Goal: Task Accomplishment & Management: Complete application form

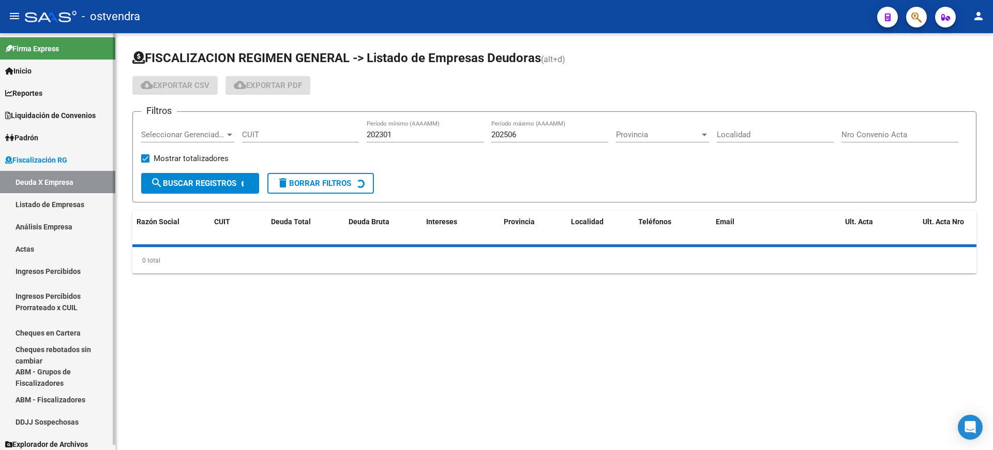
drag, startPoint x: 39, startPoint y: 247, endPoint x: 51, endPoint y: 243, distance: 12.4
click at [39, 247] on link "Actas" at bounding box center [57, 248] width 115 height 22
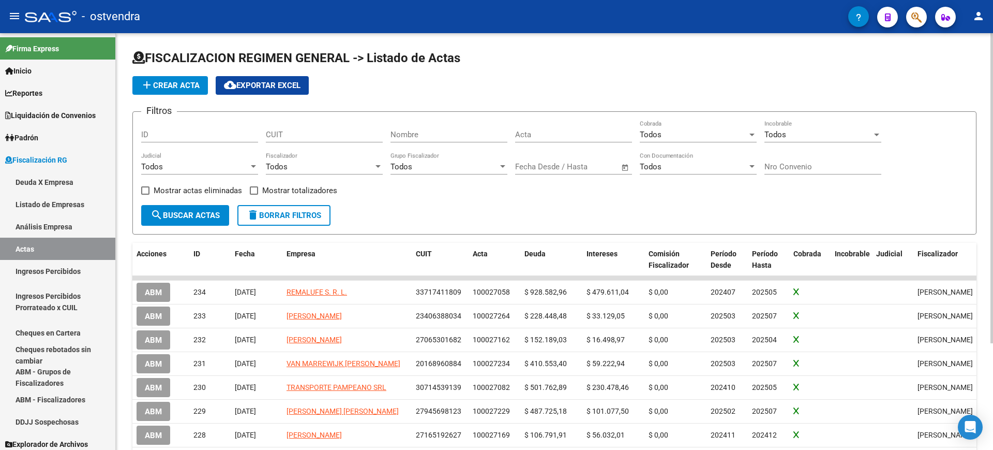
click at [185, 90] on button "add Crear Acta" at bounding box center [170, 85] width 76 height 19
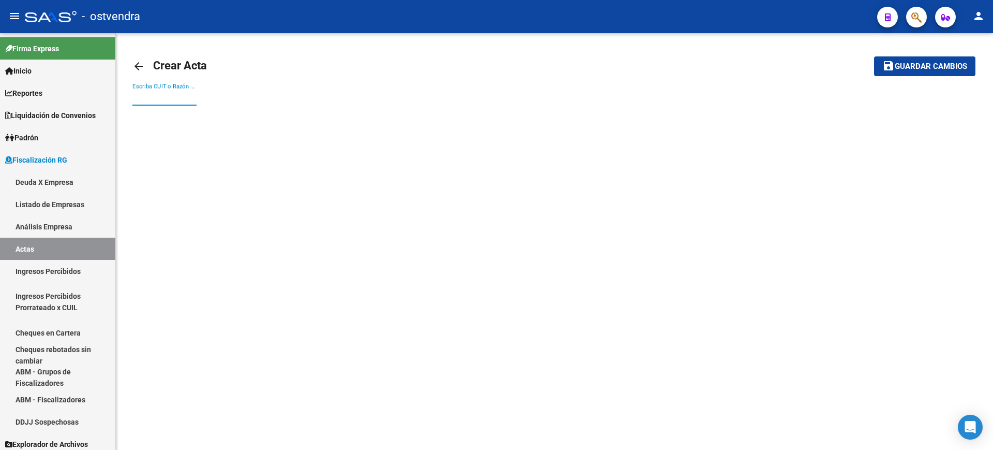
click at [172, 101] on input "Escriba CUIT o Razón Social para buscar" at bounding box center [164, 97] width 64 height 9
paste input "23123498089"
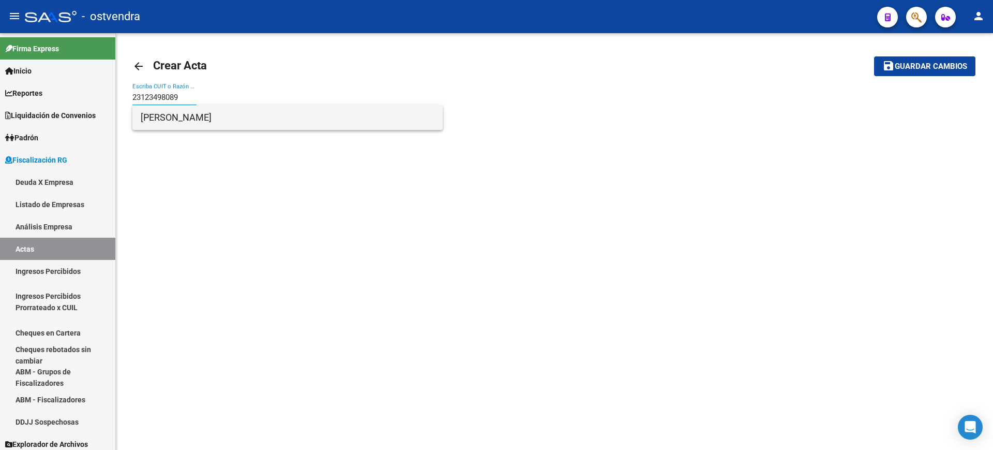
type input "23123498089"
click at [172, 117] on span "[PERSON_NAME]" at bounding box center [288, 117] width 294 height 25
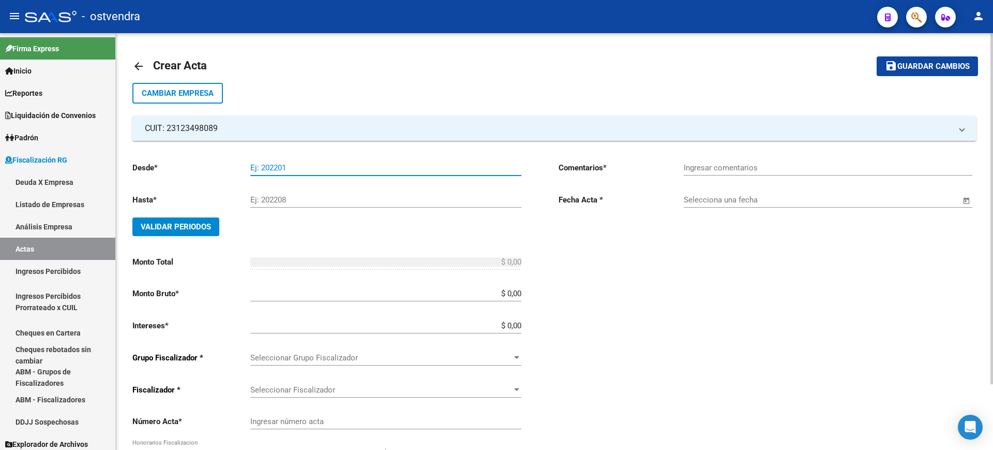
click at [276, 168] on input "Ej: 202201" at bounding box center [385, 167] width 271 height 9
type input "202404"
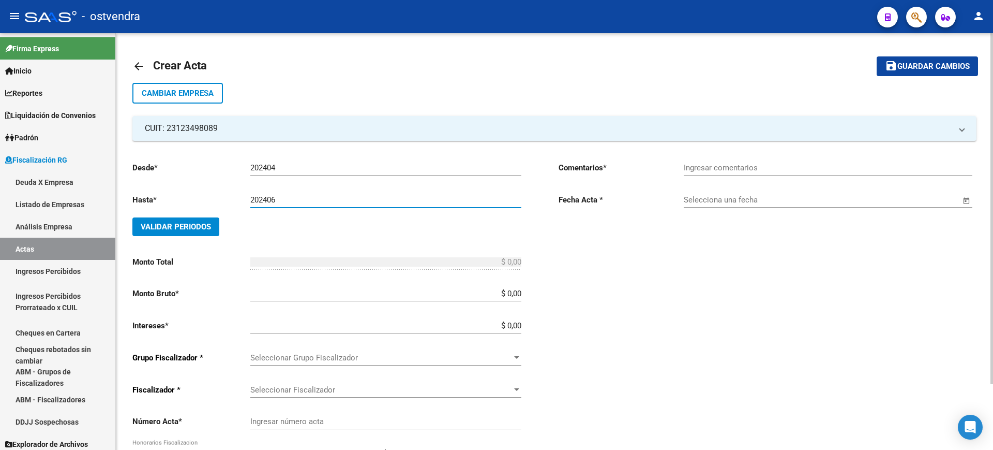
type input "202406"
click at [165, 220] on button "Validar Periodos" at bounding box center [175, 226] width 87 height 19
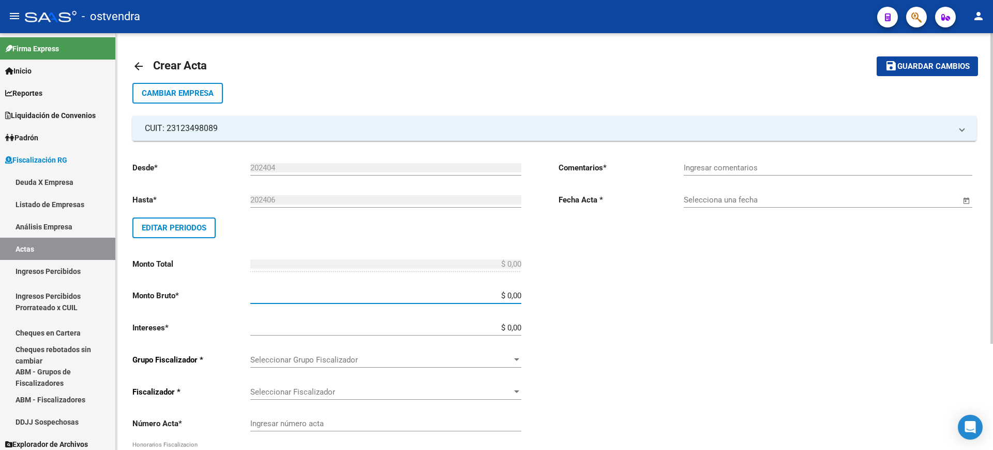
drag, startPoint x: 506, startPoint y: 296, endPoint x: 599, endPoint y: 296, distance: 92.1
click at [599, 296] on div "Desde * 202404 Ej: 202201 Hasta * 202406 Ej: 202208 Editar Periodos Monto Total…" at bounding box center [554, 354] width 844 height 426
paste input "134.575"
type input "$ 134.575,00"
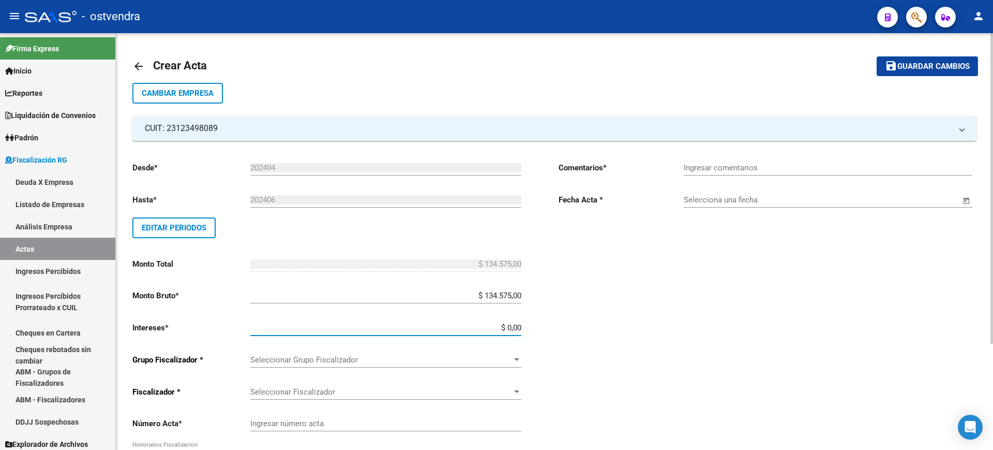
drag, startPoint x: 509, startPoint y: 324, endPoint x: 608, endPoint y: 327, distance: 99.4
click at [608, 327] on div "Desde * 202404 Ej: 202201 Hasta * 202406 Ej: 202208 Editar Periodos Monto Total…" at bounding box center [554, 354] width 844 height 426
paste input "120.535,31"
type input "$ 120.535,31"
type input "$ 255.110,31"
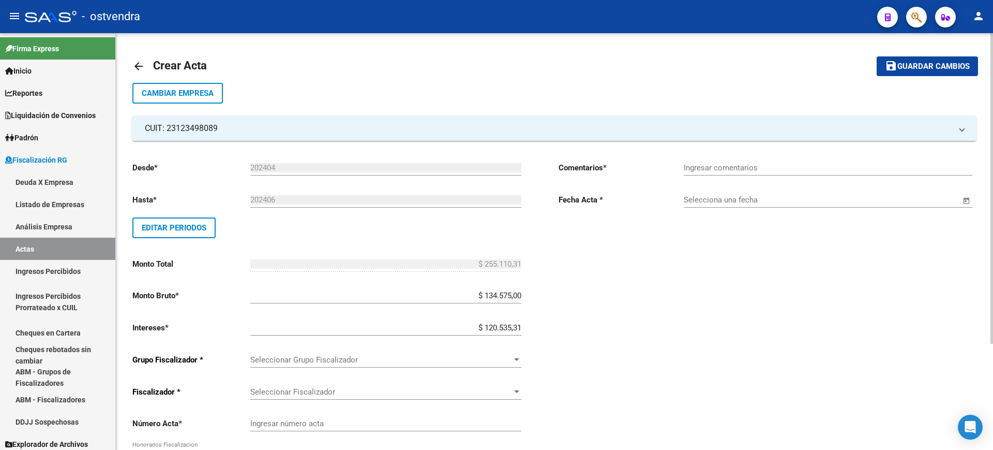
click at [612, 335] on div "Comentarios * Ingresar comentarios Fecha Acta * Selecciona una fecha" at bounding box center [768, 360] width 418 height 414
click at [474, 355] on span "Seleccionar Grupo Fiscalizador" at bounding box center [381, 359] width 262 height 9
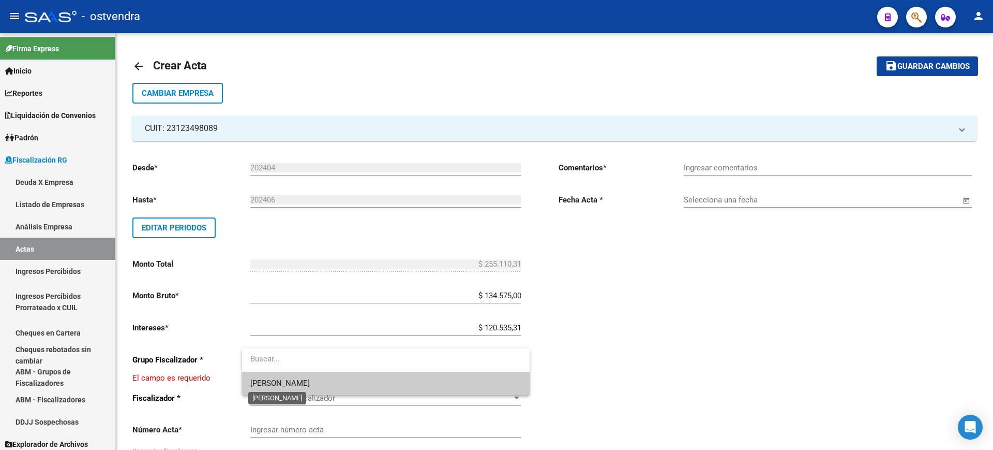
click at [264, 379] on span "[PERSON_NAME]" at bounding box center [279, 382] width 59 height 9
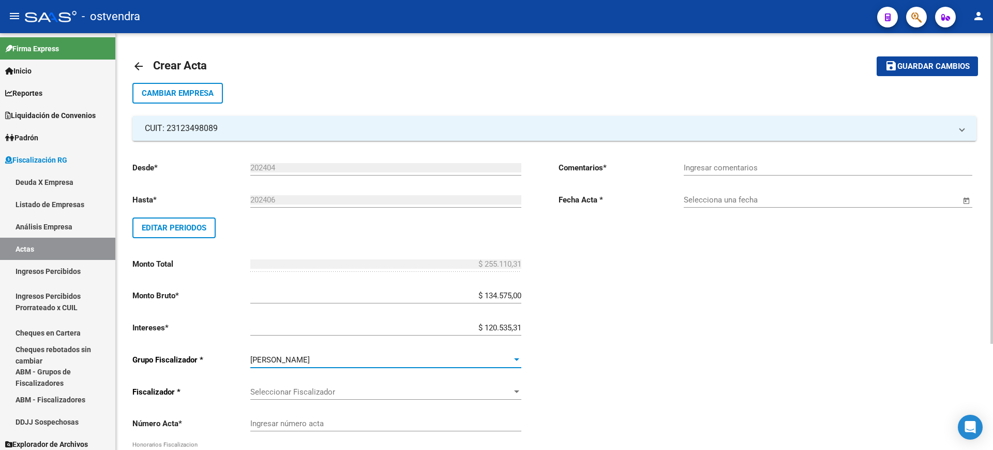
click at [709, 378] on div "Comentarios * Ingresar comentarios Fecha Acta * Selecciona una fecha" at bounding box center [768, 360] width 418 height 414
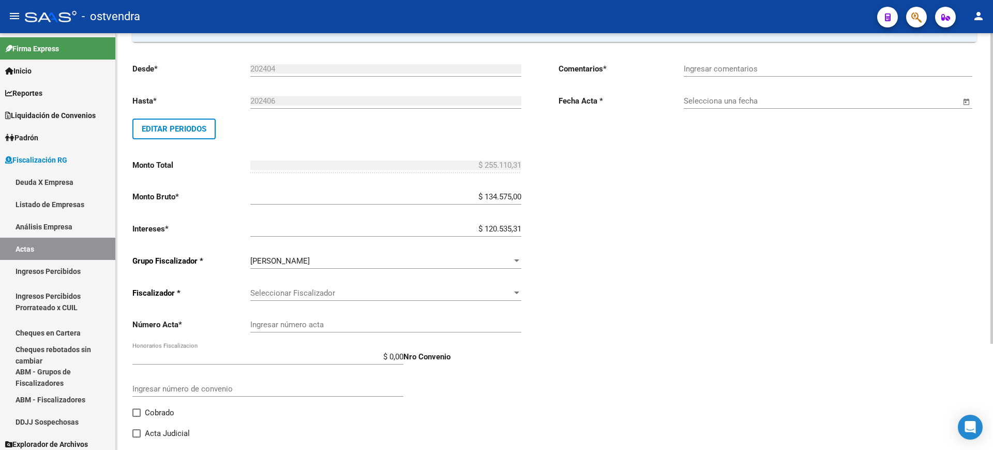
scroll to position [129, 0]
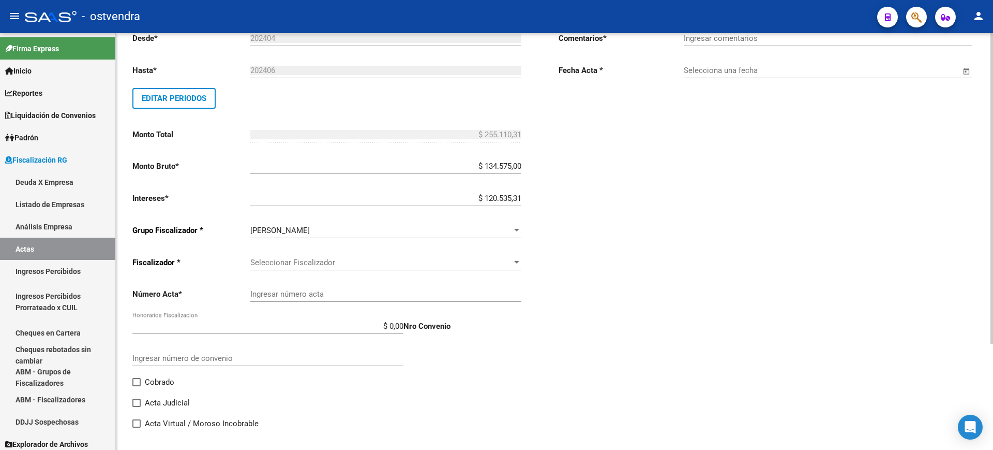
click at [445, 265] on span "Seleccionar Fiscalizador" at bounding box center [381, 262] width 262 height 9
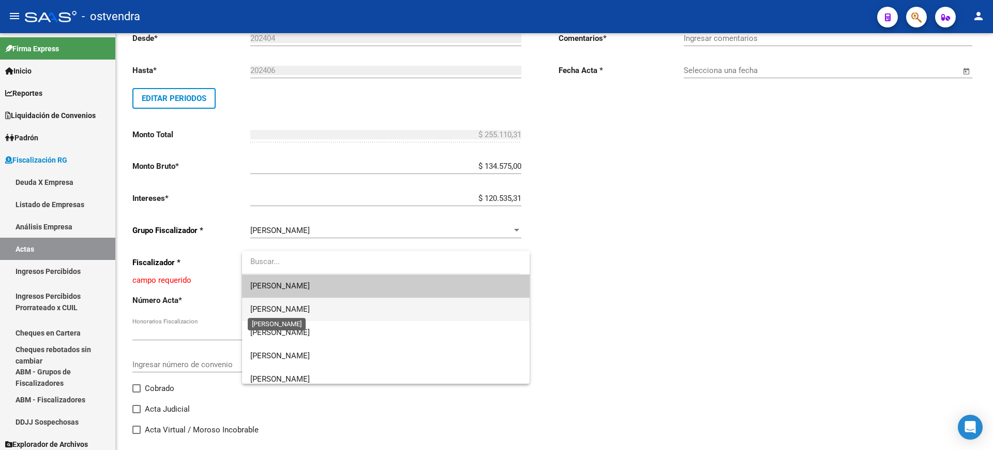
click at [265, 304] on span "[PERSON_NAME]" at bounding box center [279, 308] width 59 height 9
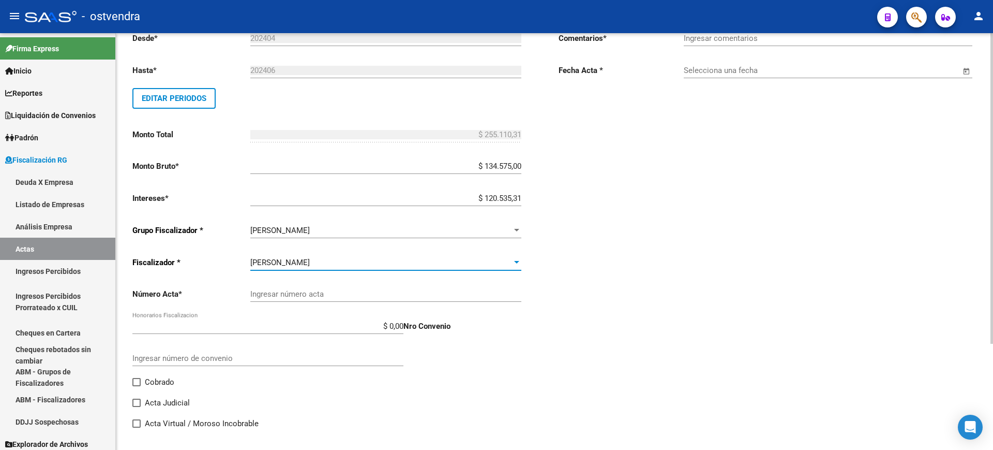
click at [377, 286] on div "Ingresar número acta" at bounding box center [385, 290] width 271 height 22
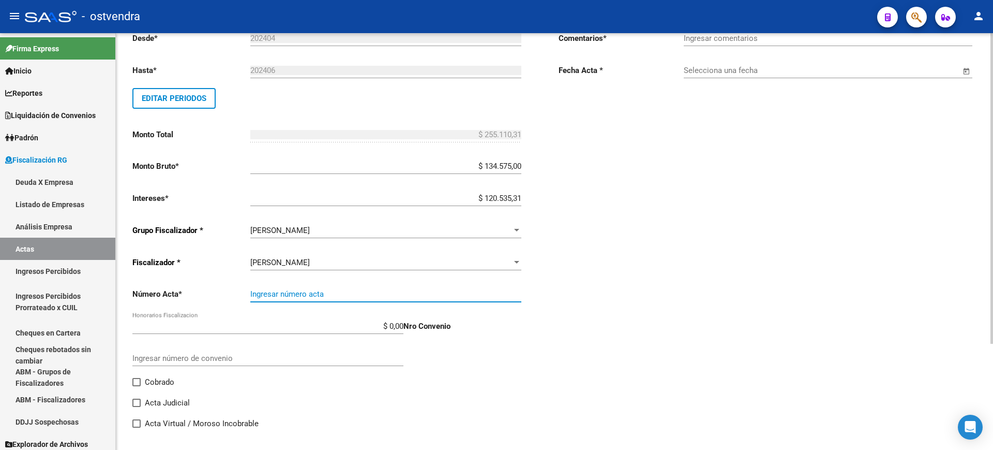
paste input "100027282"
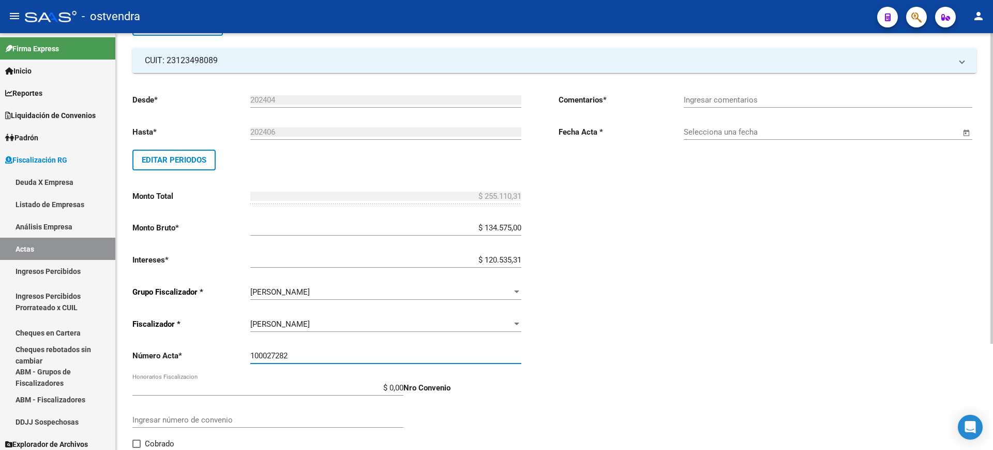
scroll to position [0, 0]
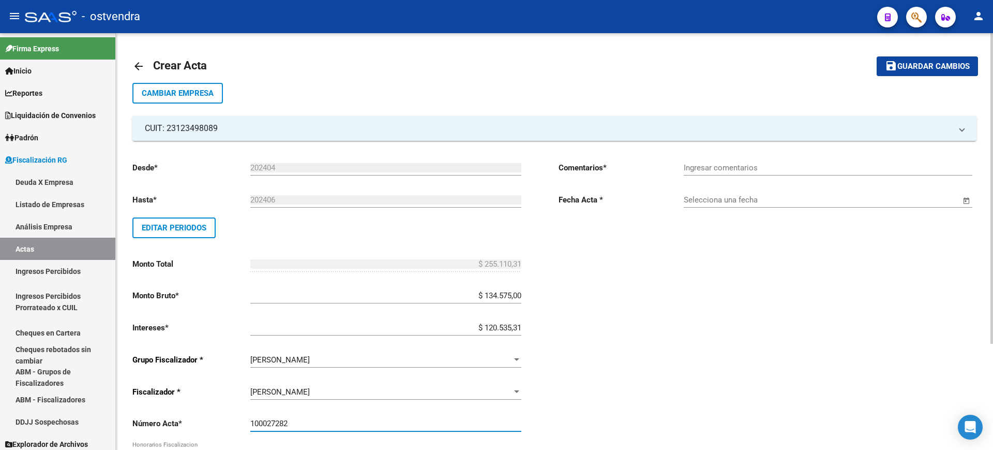
type input "100027282"
click at [773, 166] on input "Ingresar comentarios" at bounding box center [828, 167] width 289 height 9
click at [726, 171] on input "Ingresar comentarios" at bounding box center [828, 167] width 289 height 9
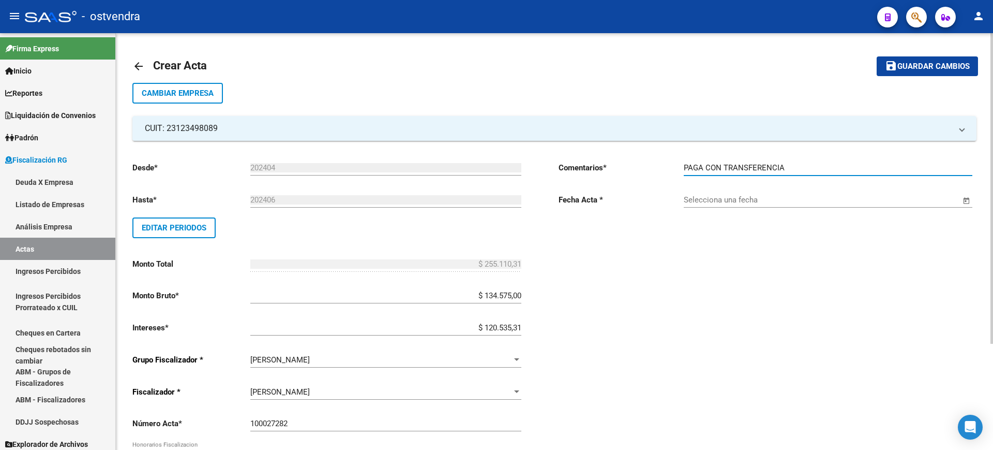
type input "PAGA CON TRANSFERENCIA"
click at [963, 198] on span "Open calendar" at bounding box center [966, 200] width 25 height 25
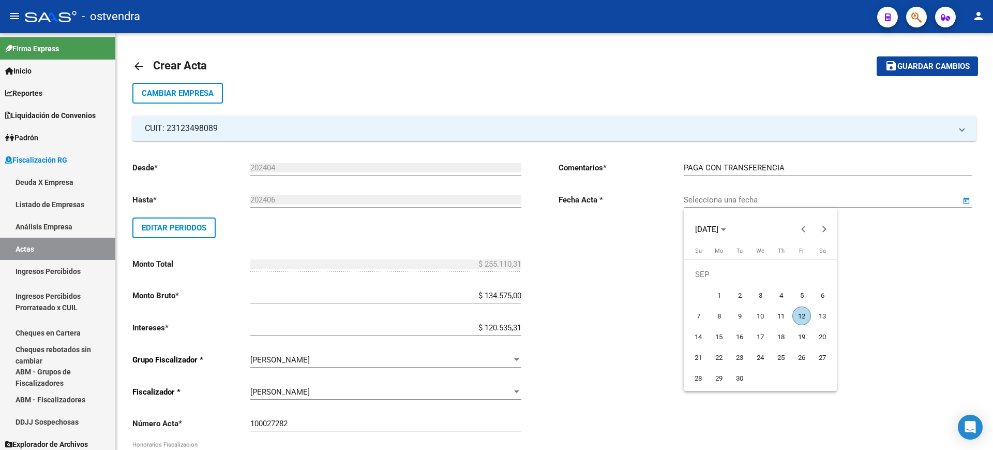
click at [799, 313] on span "12" at bounding box center [802, 315] width 19 height 19
type input "[DATE]"
click at [162, 228] on span "Editar Periodos" at bounding box center [174, 227] width 65 height 9
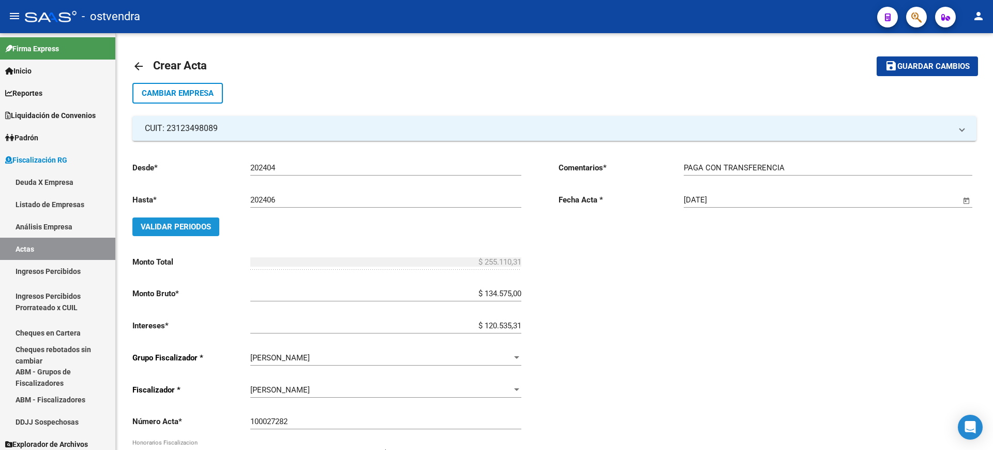
click at [163, 227] on span "Validar Periodos" at bounding box center [176, 226] width 70 height 9
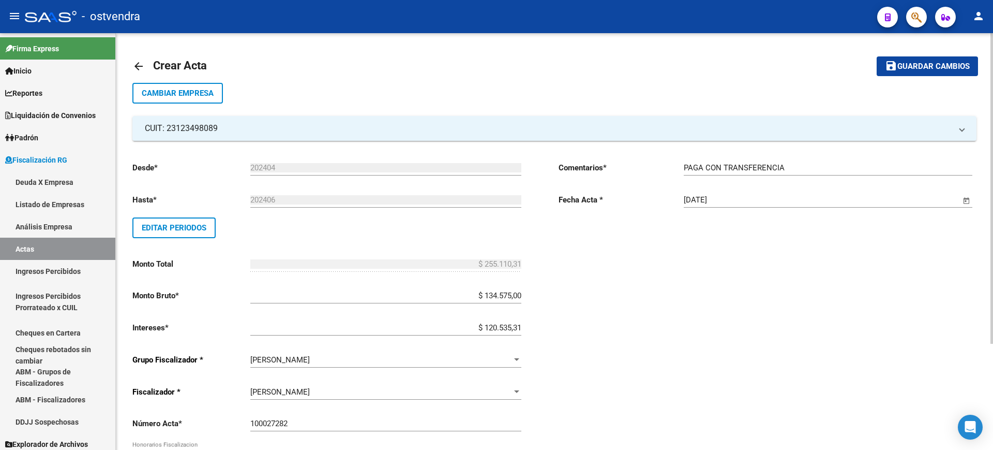
click at [930, 68] on span "Guardar cambios" at bounding box center [934, 66] width 72 height 9
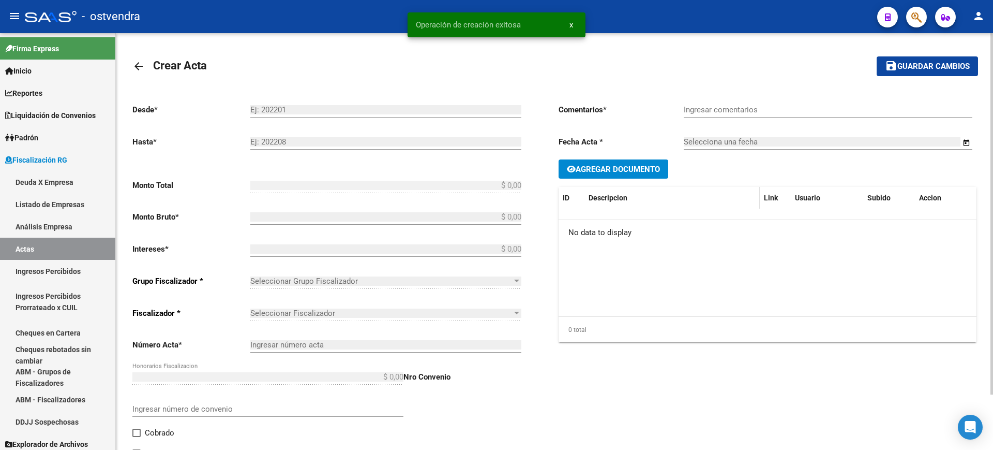
type input "202404"
type input "202406"
type input "$ 255.110,31"
type input "$ 134.575,00"
type input "$ 120.535,31"
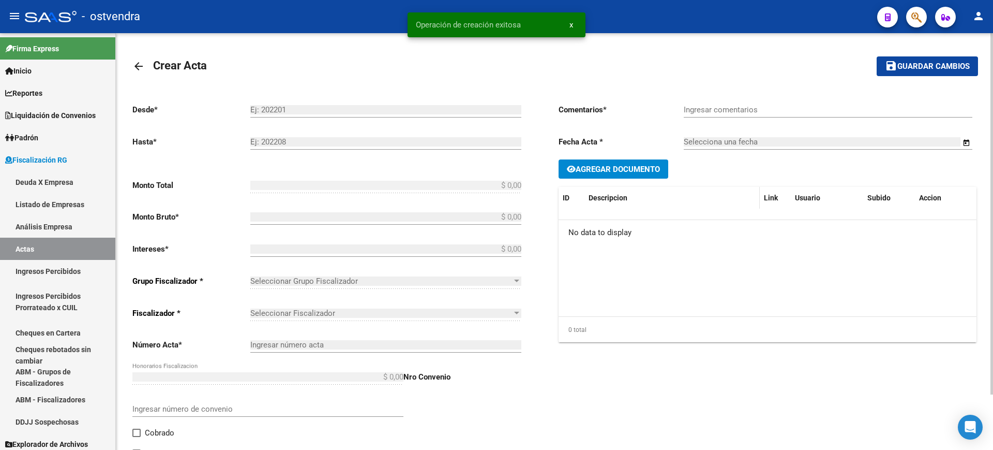
type input "100027282"
type input "PAGA CON TRANSFERENCIA"
type input "[DATE]"
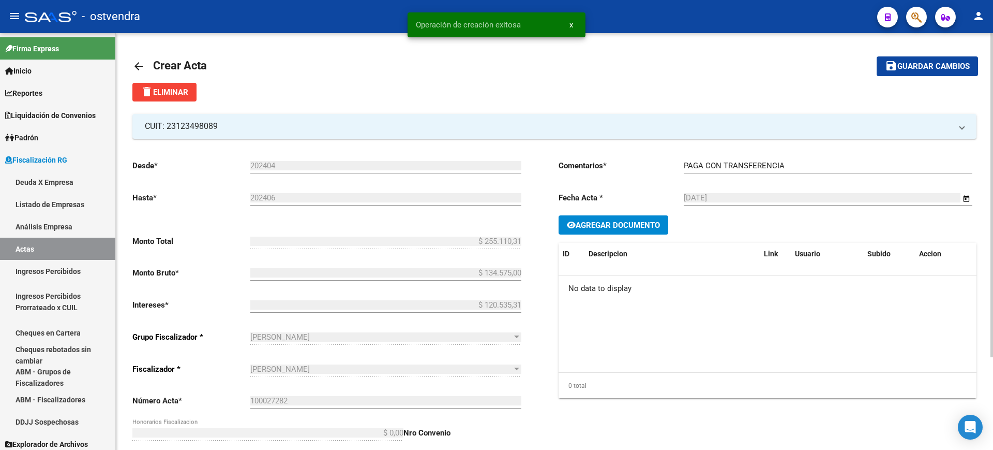
click at [622, 227] on span "Agregar Documento" at bounding box center [618, 224] width 84 height 9
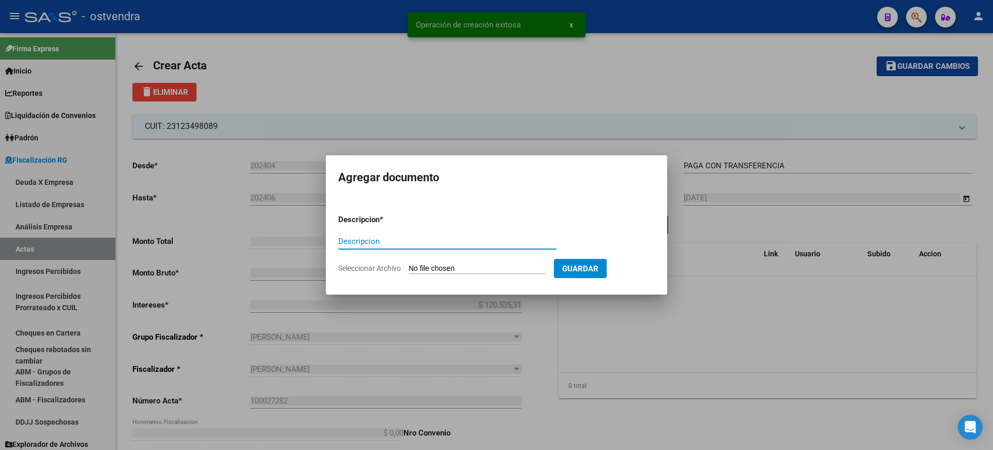
click at [467, 267] on input "Seleccionar Archivo" at bounding box center [477, 269] width 137 height 10
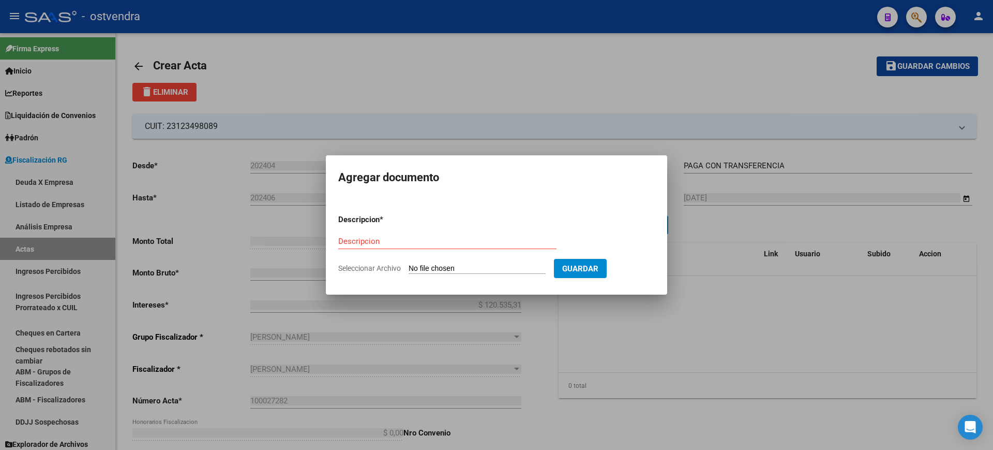
type input "C:\fakepath\Acta Deuda 100027282 OSTVENDRA.pdf"
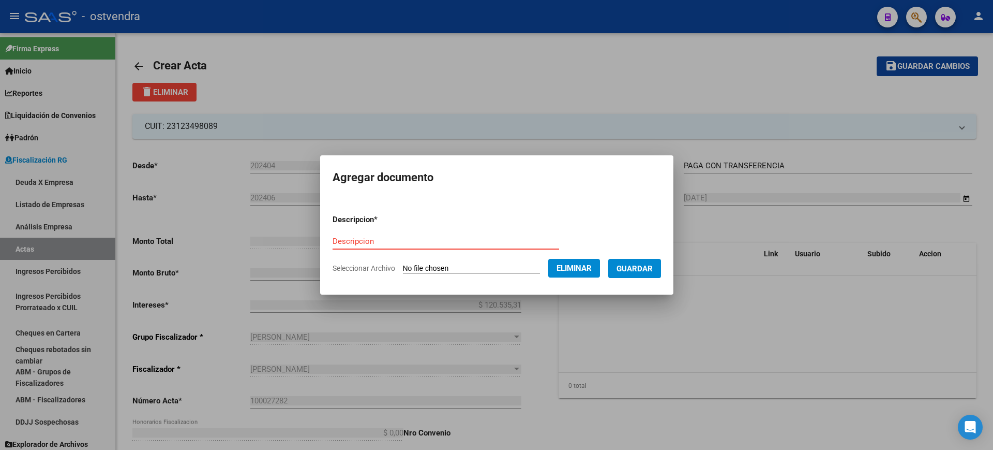
drag, startPoint x: 352, startPoint y: 237, endPoint x: 340, endPoint y: 218, distance: 22.1
click at [352, 237] on input "Descripcion" at bounding box center [446, 240] width 227 height 9
type input "ACTA"
click at [640, 273] on button "Guardar" at bounding box center [634, 268] width 53 height 19
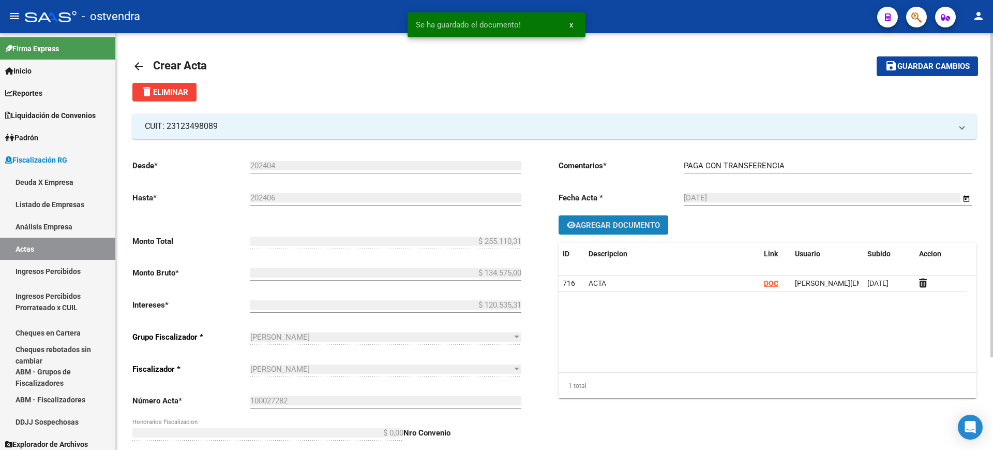
click at [612, 220] on span "Agregar Documento" at bounding box center [618, 224] width 84 height 9
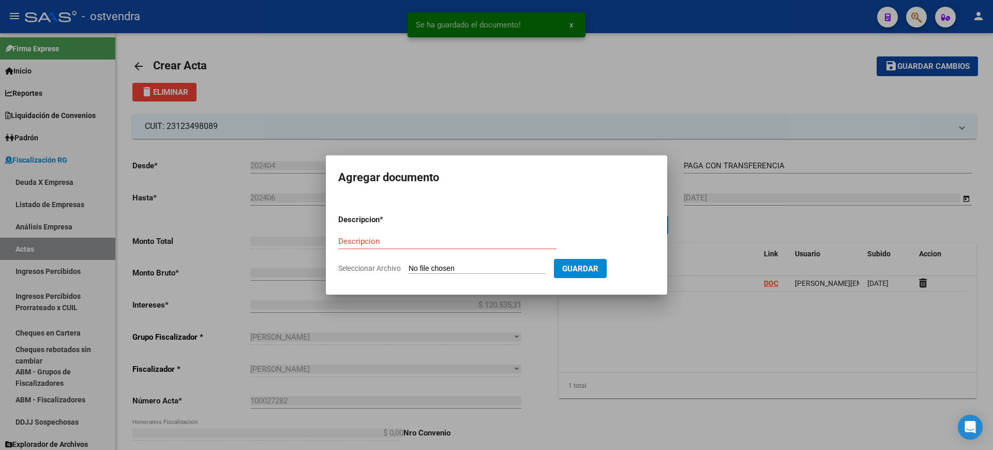
click at [457, 269] on input "Seleccionar Archivo" at bounding box center [477, 269] width 137 height 10
type input "C:\fakepath\OSTVENDRA.pdf"
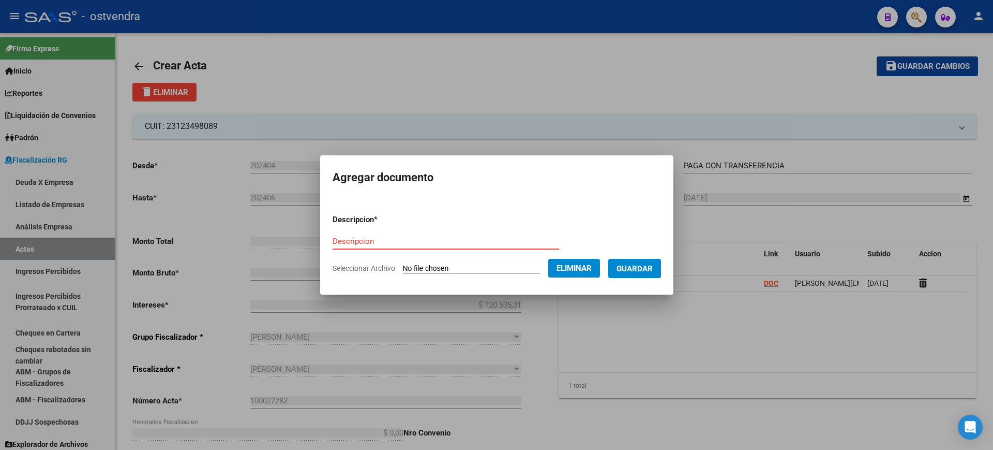
click at [358, 243] on input "Descripcion" at bounding box center [446, 240] width 227 height 9
type input "COMPROBANTE"
click at [642, 264] on span "Guardar" at bounding box center [635, 268] width 36 height 9
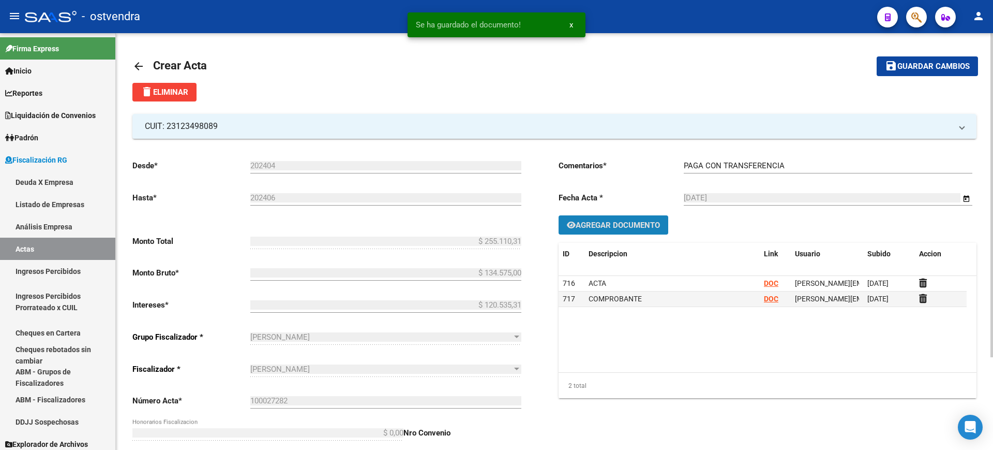
click at [601, 220] on span "Agregar Documento" at bounding box center [618, 224] width 84 height 9
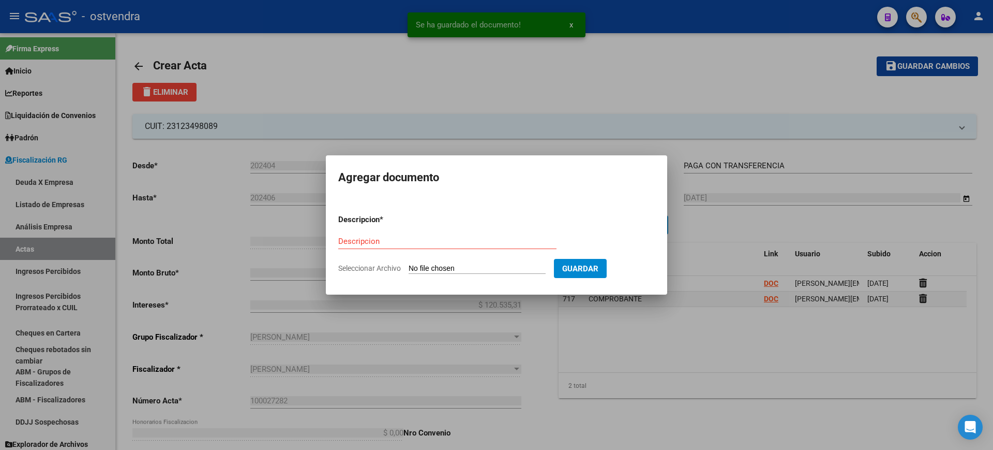
click at [464, 265] on input "Seleccionar Archivo" at bounding box center [477, 269] width 137 height 10
type input "C:\fakepath\RECIBO DE OSTVENDRA.pdf"
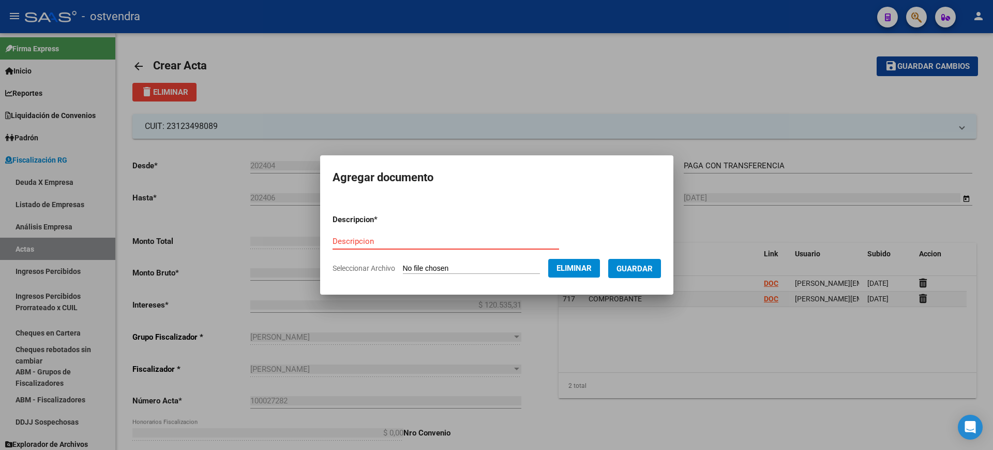
click at [440, 228] on form "Descripcion * Descripcion Seleccionar Archivo Eliminar Guardar" at bounding box center [497, 244] width 328 height 76
type input "RECIBO"
click at [635, 266] on span "Guardar" at bounding box center [635, 268] width 36 height 9
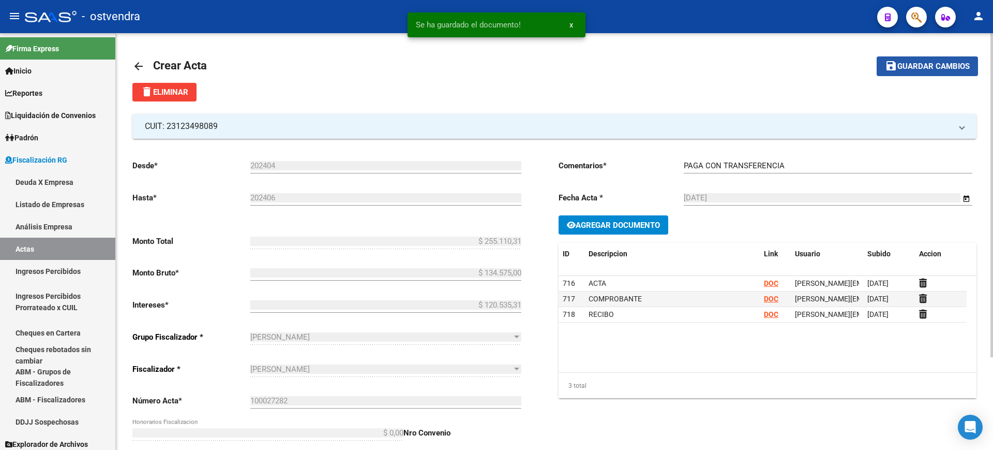
click at [924, 70] on span "Guardar cambios" at bounding box center [934, 66] width 72 height 9
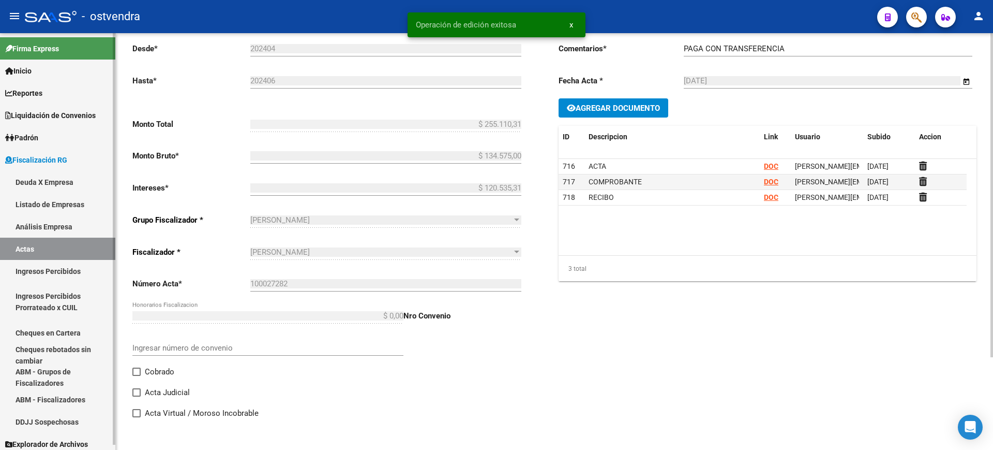
scroll to position [119, 0]
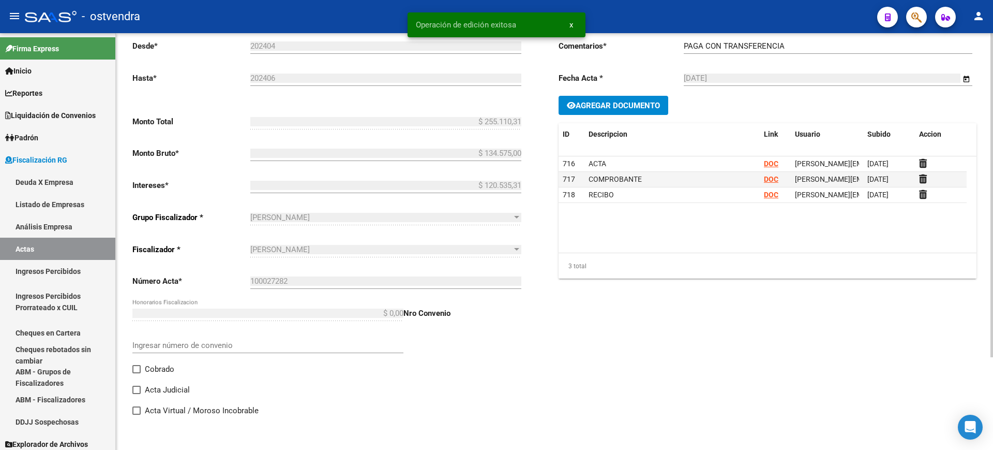
click at [140, 367] on span at bounding box center [136, 369] width 8 height 8
click at [137, 373] on input "Cobrado" at bounding box center [136, 373] width 1 height 1
checkbox input "true"
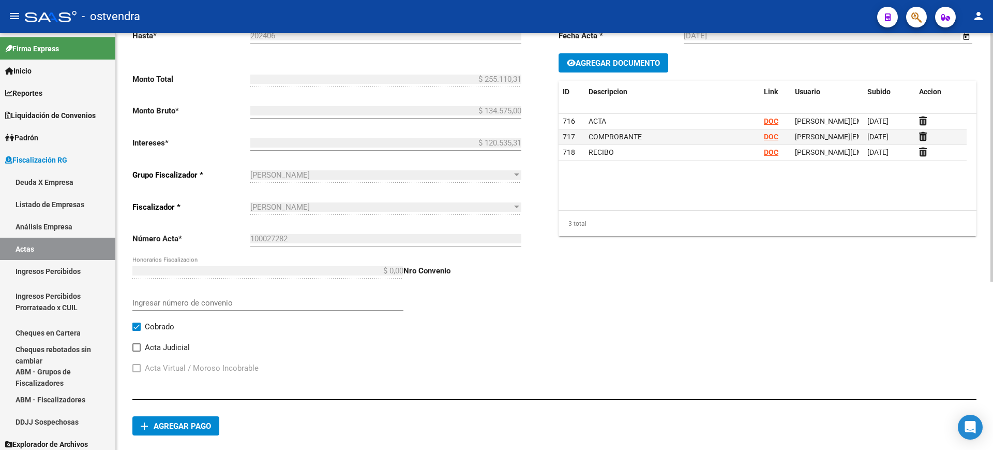
scroll to position [282, 0]
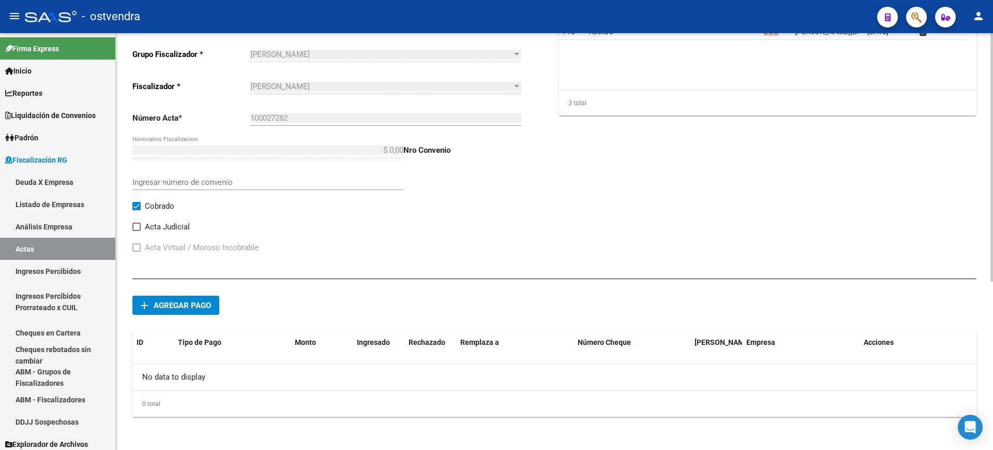
click at [176, 305] on span "Agregar pago" at bounding box center [182, 305] width 57 height 9
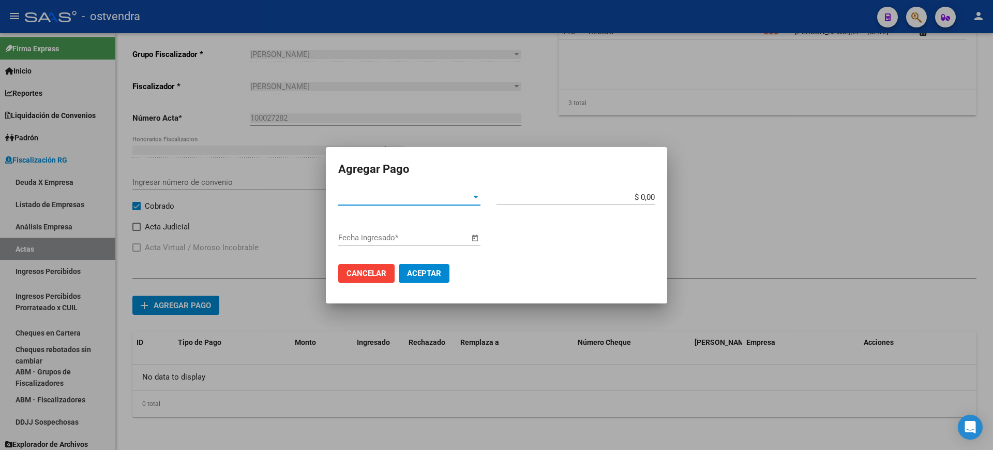
click at [475, 191] on div "Tipo de Pago * Tipo de Pago *" at bounding box center [409, 197] width 142 height 16
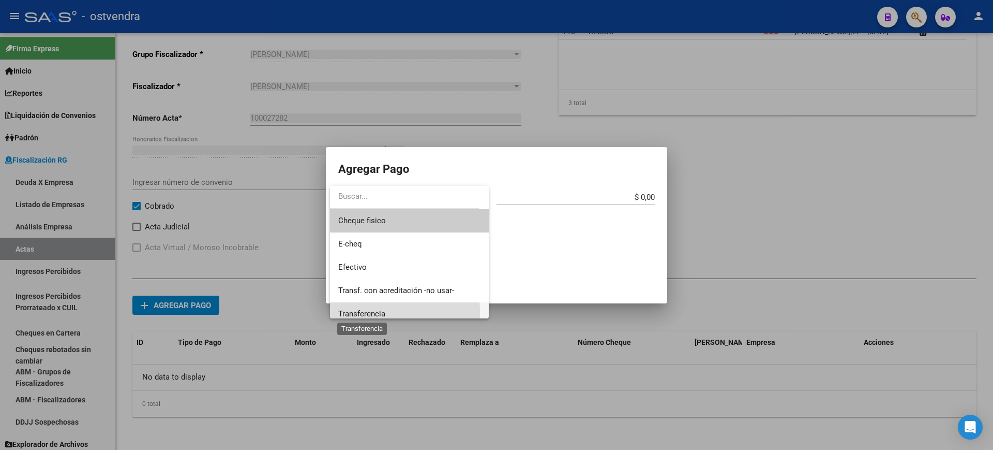
click at [349, 311] on span "Transferencia" at bounding box center [361, 313] width 47 height 9
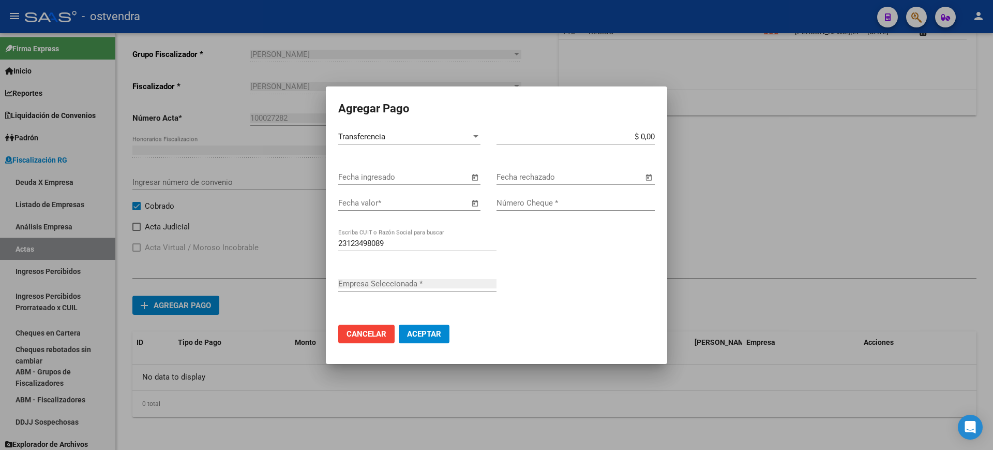
click at [542, 195] on div "Número Cheque *" at bounding box center [576, 203] width 158 height 16
paste input "50904"
type input "50904"
type input "[PERSON_NAME]"
type input "50904"
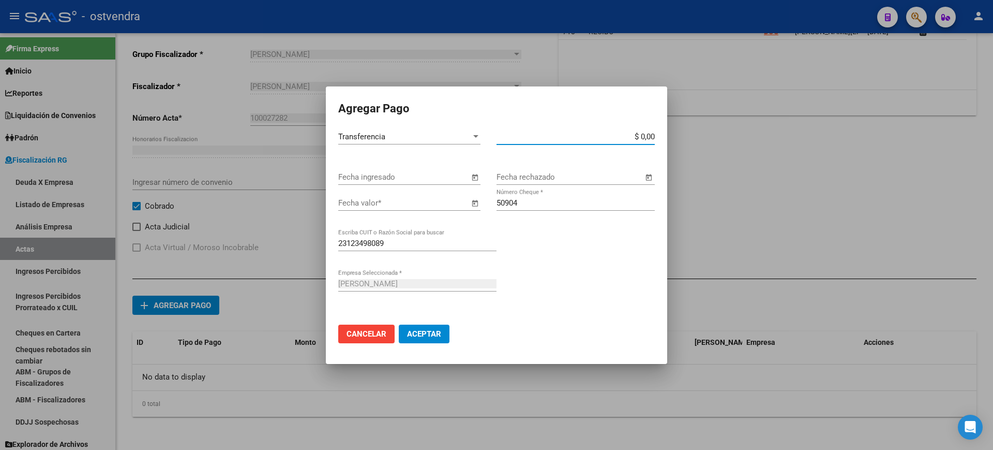
drag, startPoint x: 639, startPoint y: 137, endPoint x: 693, endPoint y: 136, distance: 53.3
click at [693, 136] on div "Agregar Pago Transferencia Tipo de Pago * $ 0,00 Monto bruto * Fecha ingresado …" at bounding box center [496, 225] width 993 height 450
drag, startPoint x: 638, startPoint y: 133, endPoint x: 671, endPoint y: 133, distance: 32.6
click at [671, 133] on div "Agregar Pago Transferencia Tipo de Pago * $ 0,00 Monto bruto * Fecha ingresado …" at bounding box center [496, 225] width 993 height 450
paste input "255.110,31"
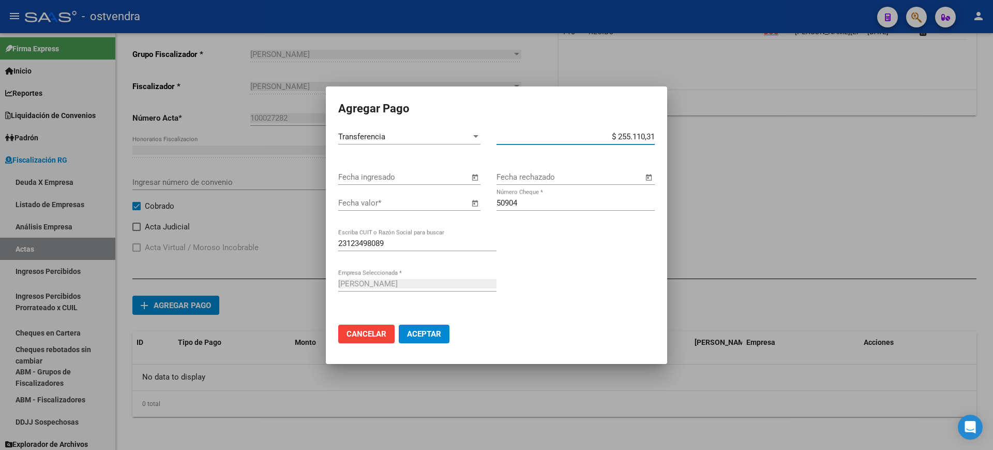
type input "$ 255.110,31"
click at [476, 201] on span "Open calendar" at bounding box center [474, 203] width 25 height 25
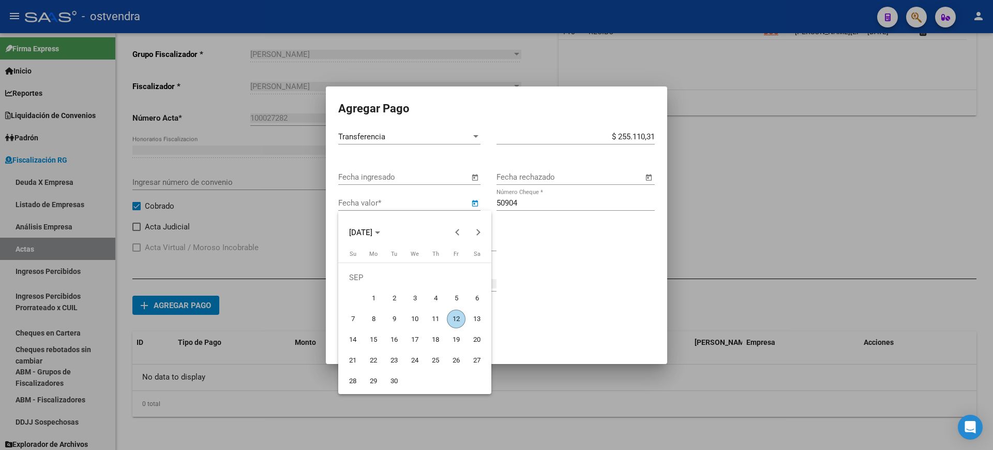
click at [434, 293] on span "4" at bounding box center [435, 298] width 19 height 19
type input "[DATE]"
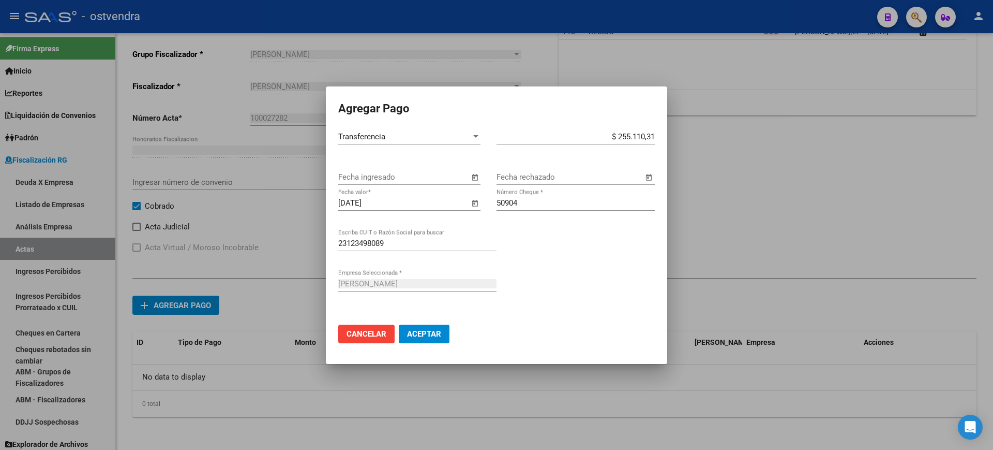
click at [413, 333] on span "Aceptar" at bounding box center [424, 333] width 34 height 9
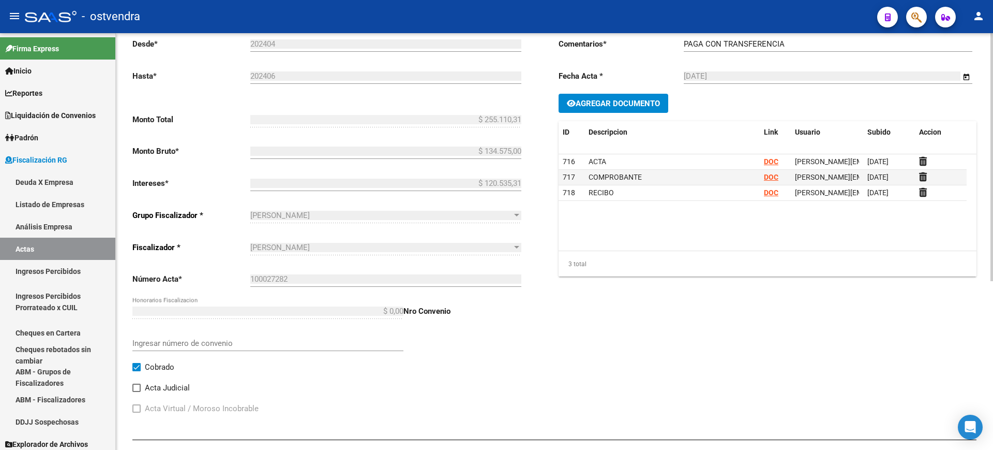
scroll to position [0, 0]
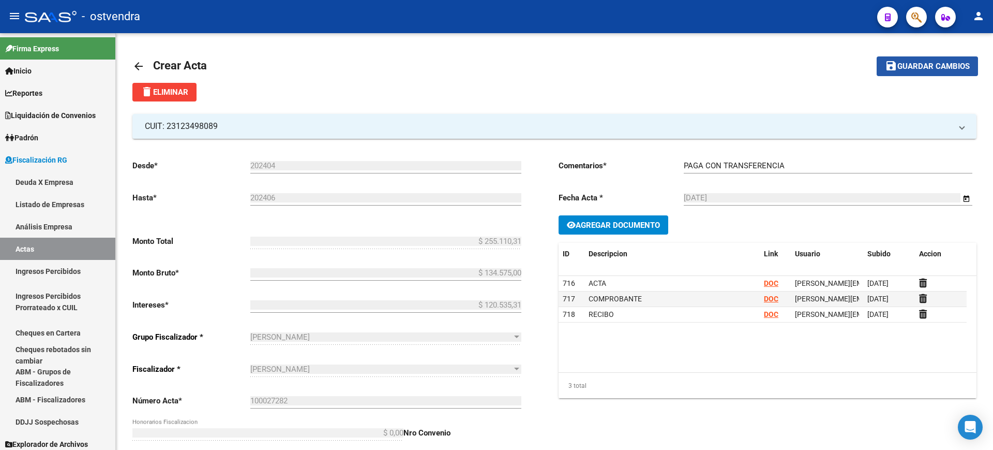
click at [928, 65] on span "Guardar cambios" at bounding box center [934, 66] width 72 height 9
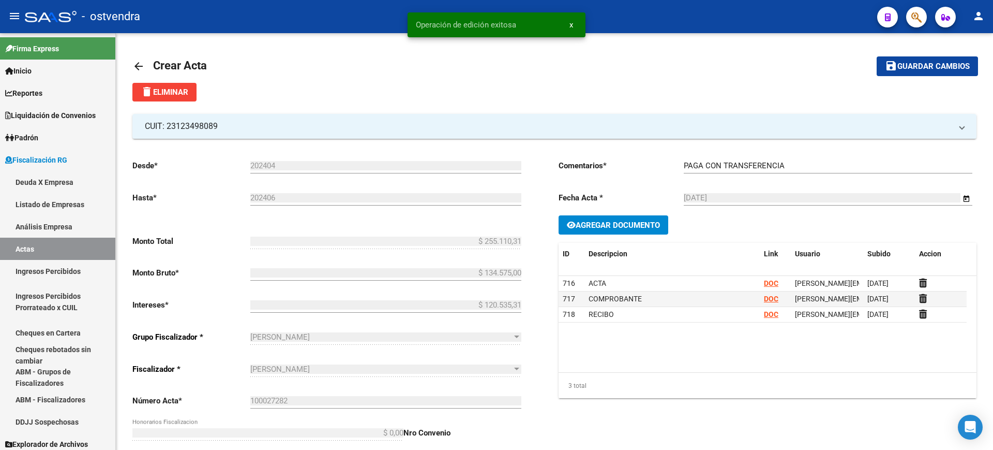
click at [136, 65] on mat-icon "arrow_back" at bounding box center [138, 66] width 12 height 12
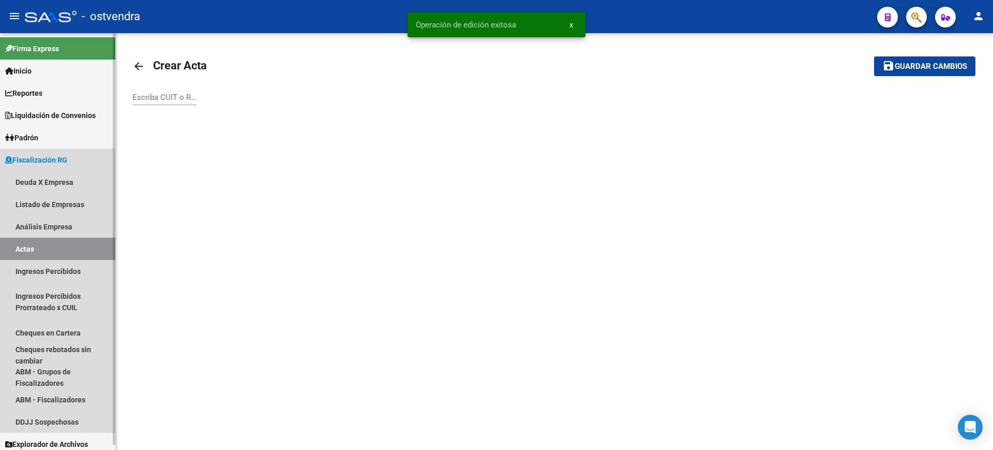
click at [18, 248] on link "Actas" at bounding box center [57, 248] width 115 height 22
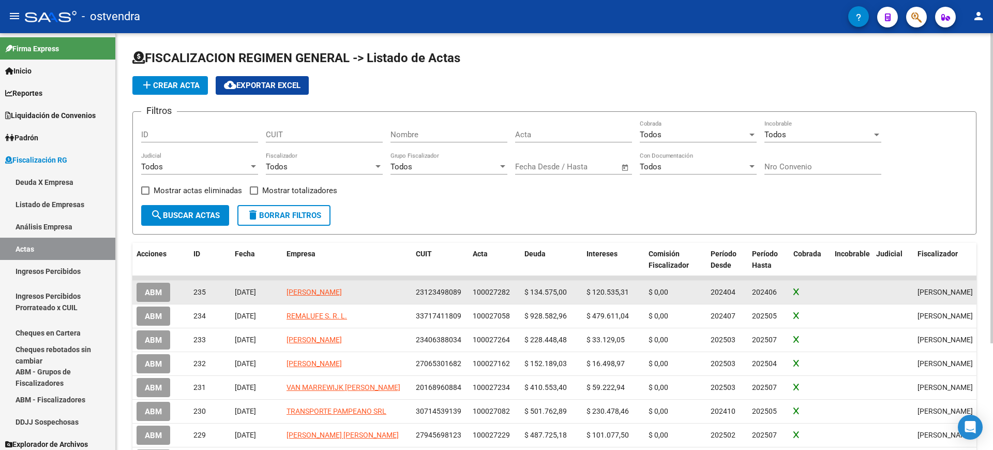
click at [150, 292] on span "ABM" at bounding box center [153, 292] width 17 height 9
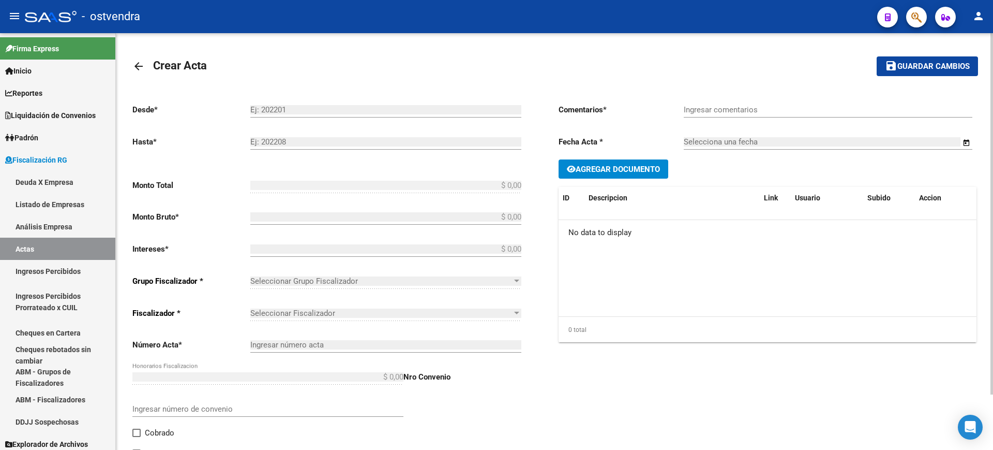
type input "202404"
type input "202406"
type input "$ 255.110,31"
type input "$ 134.575,00"
type input "$ 120.535,31"
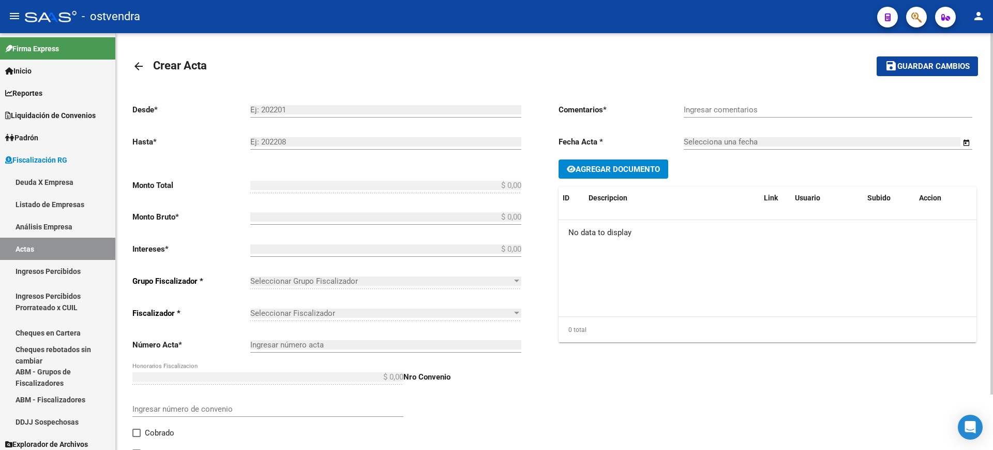
type input "100027282"
checkbox input "true"
type input "PAGA CON TRANSFERENCIA"
type input "[DATE]"
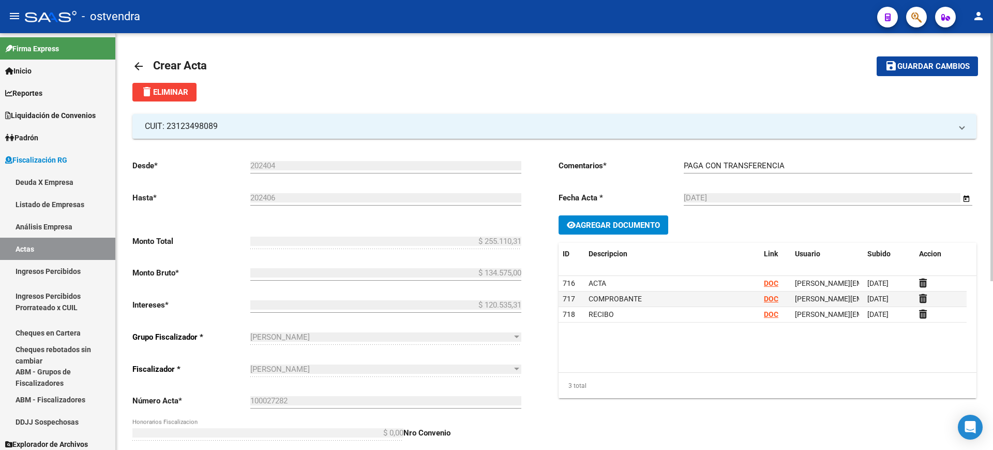
click at [138, 64] on mat-icon "arrow_back" at bounding box center [138, 66] width 12 height 12
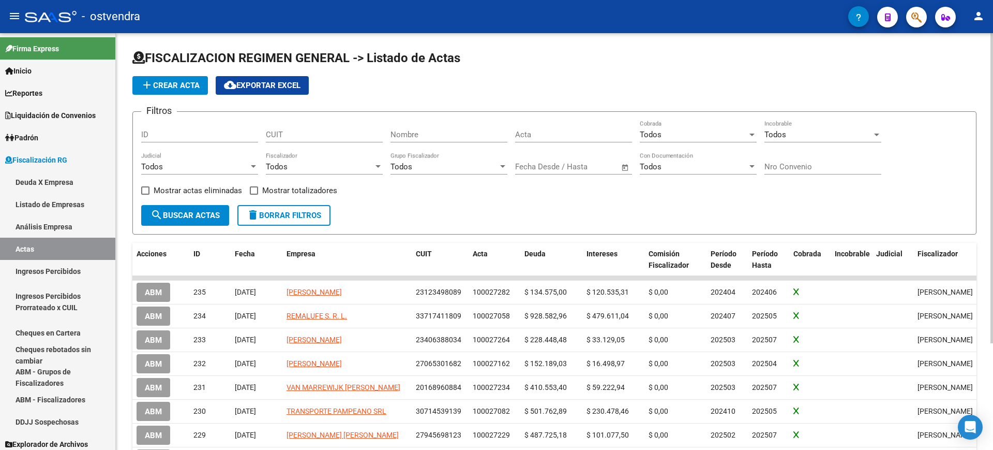
click at [166, 83] on span "add Crear Acta" at bounding box center [170, 85] width 59 height 9
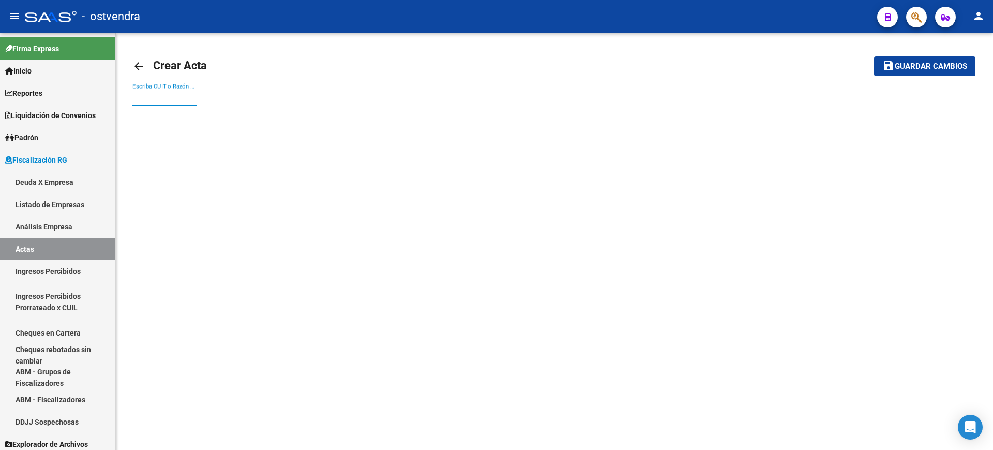
click at [166, 96] on input "Escriba CUIT o Razón Social para buscar" at bounding box center [164, 97] width 64 height 9
paste input "30716586061"
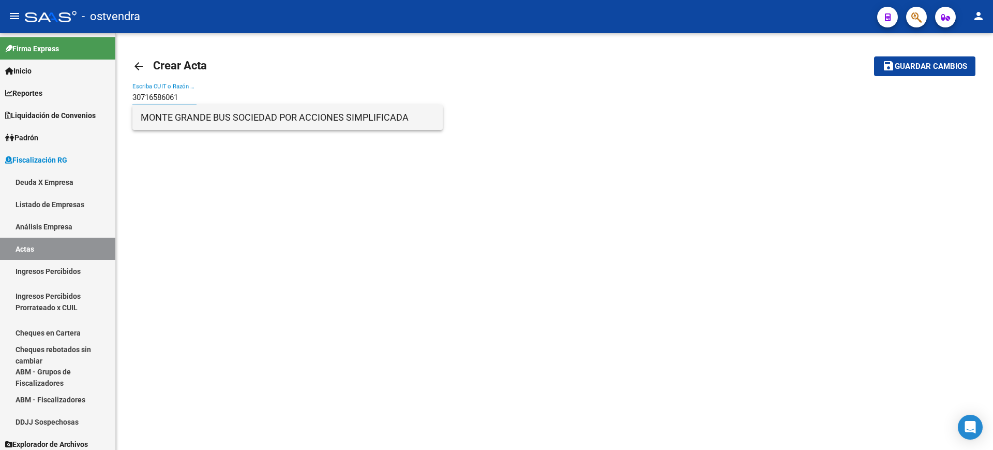
type input "30716586061"
click at [220, 118] on span "MONTE GRANDE BUS SOCIEDAD POR ACCIONES SIMPLIFICADA" at bounding box center [288, 117] width 294 height 25
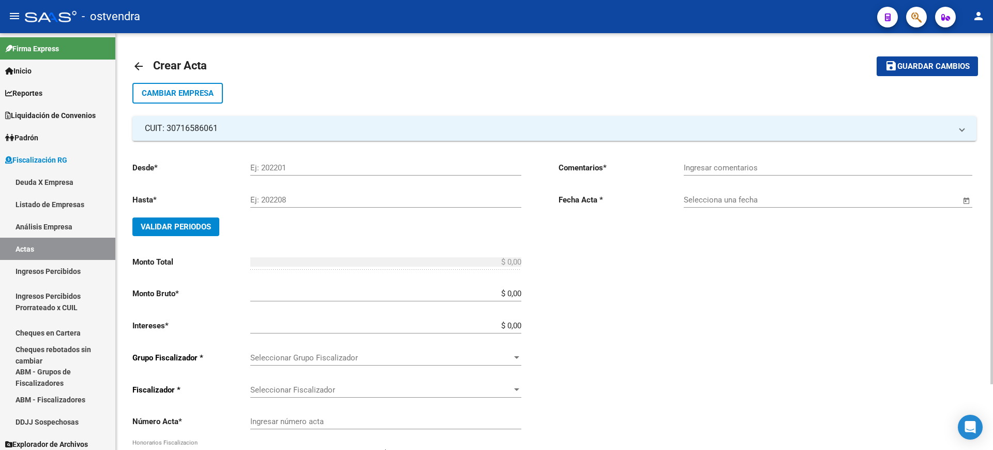
click at [307, 175] on div "Ej: 202201" at bounding box center [385, 169] width 271 height 32
click at [300, 169] on input "Ej: 202201" at bounding box center [385, 167] width 271 height 9
type input "202409"
type input "202506"
click at [160, 231] on button "Validar Periodos" at bounding box center [175, 226] width 87 height 19
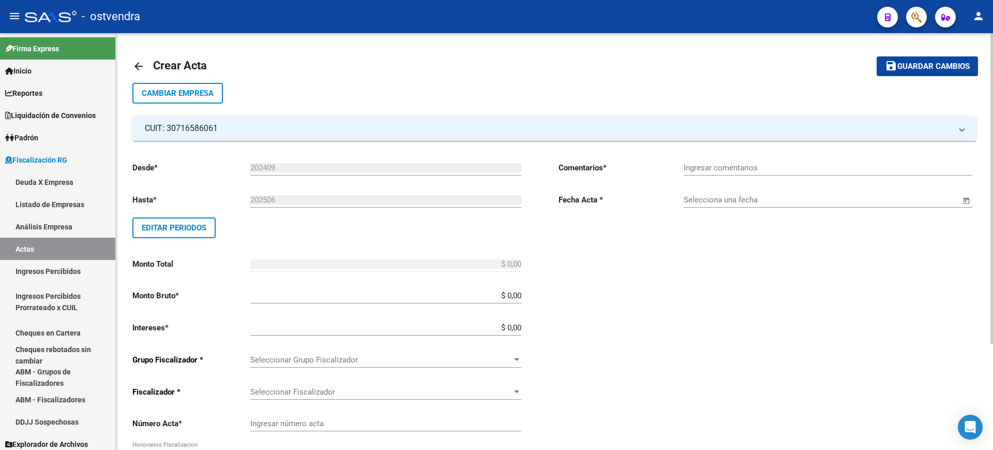
click at [724, 161] on div "Ingresar comentarios" at bounding box center [828, 164] width 289 height 22
type input "PAGA CON E-CHEQ"
click at [742, 204] on div "Selecciona una fecha" at bounding box center [822, 196] width 277 height 22
click at [738, 200] on input "Selecciona una fecha" at bounding box center [822, 199] width 277 height 9
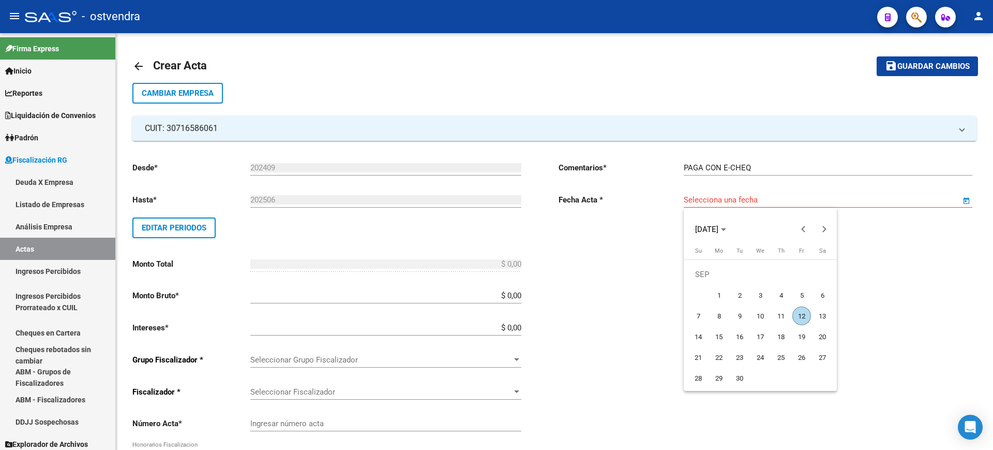
click at [797, 311] on span "12" at bounding box center [802, 315] width 19 height 19
type input "[DATE]"
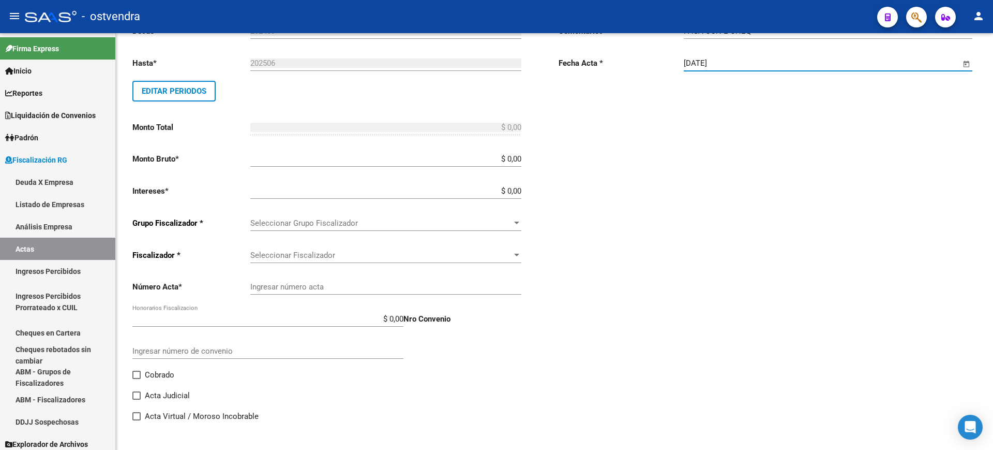
scroll to position [142, 0]
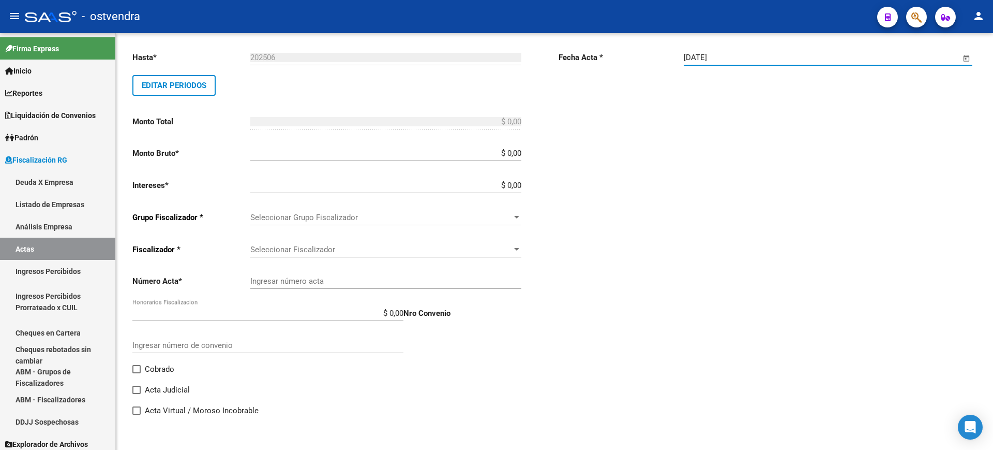
click at [503, 214] on span "Seleccionar Grupo Fiscalizador" at bounding box center [381, 217] width 262 height 9
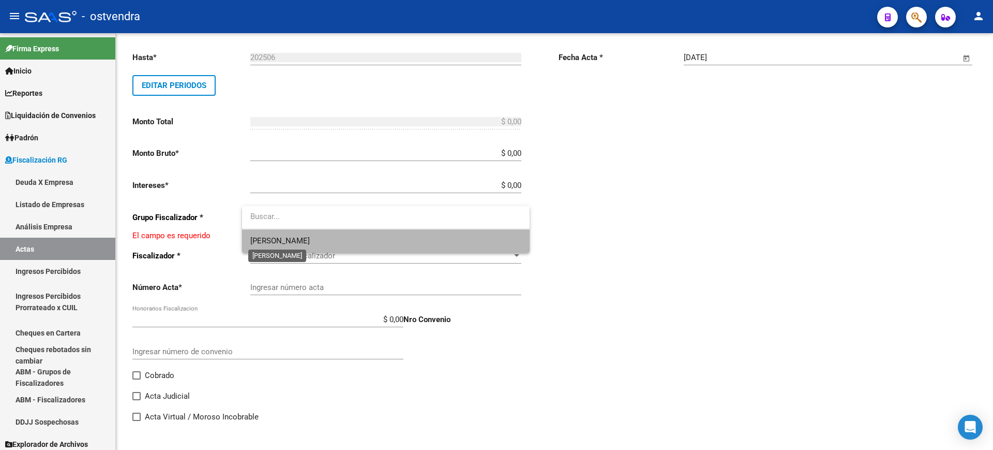
click at [277, 237] on span "[PERSON_NAME]" at bounding box center [279, 240] width 59 height 9
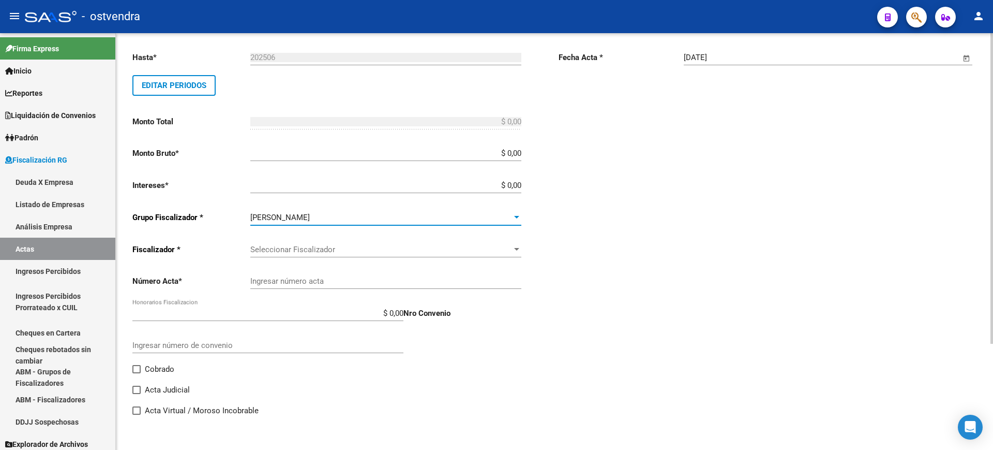
click at [451, 240] on div "Seleccionar Fiscalizador Seleccionar Fiscalizador" at bounding box center [385, 246] width 271 height 22
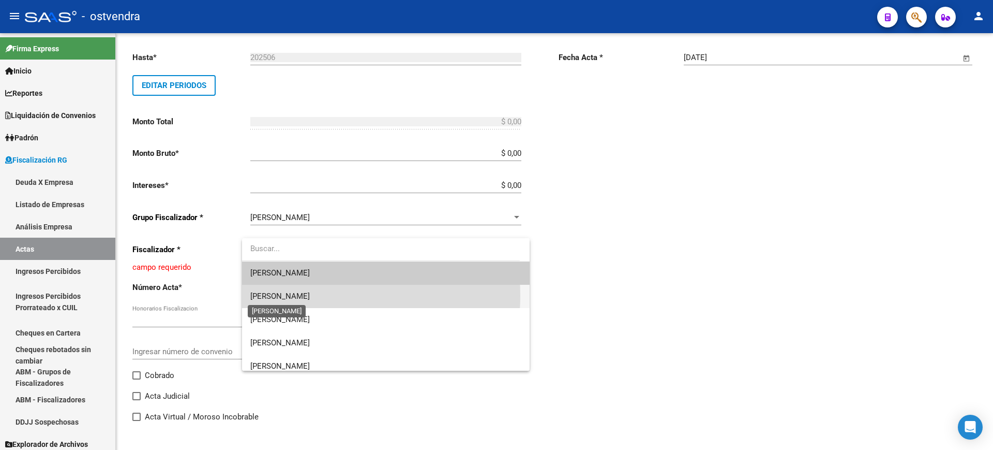
click at [263, 295] on span "[PERSON_NAME]" at bounding box center [279, 295] width 59 height 9
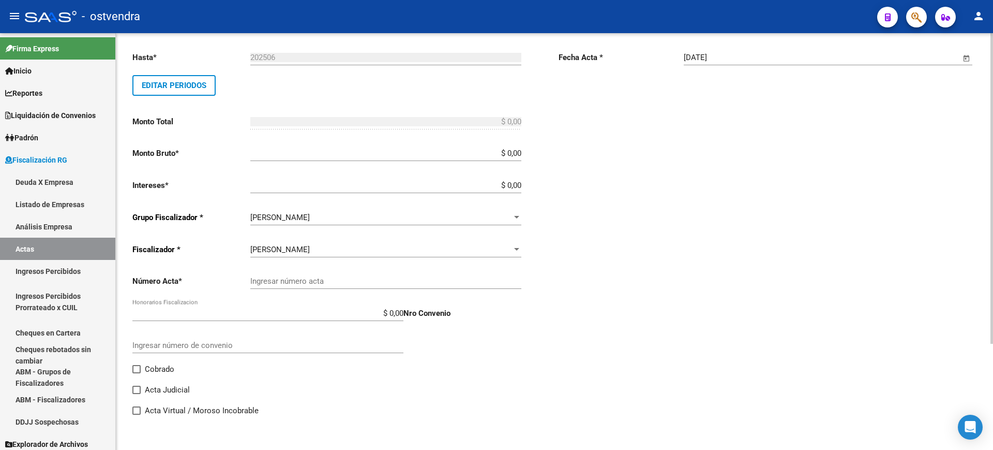
drag, startPoint x: 328, startPoint y: 290, endPoint x: 328, endPoint y: 285, distance: 5.2
click at [328, 289] on div "Ingresar número acta" at bounding box center [385, 282] width 271 height 32
drag, startPoint x: 359, startPoint y: 277, endPoint x: 404, endPoint y: 282, distance: 45.4
click at [367, 277] on input "Ingresar número acta" at bounding box center [385, 280] width 271 height 9
paste input "100027149"
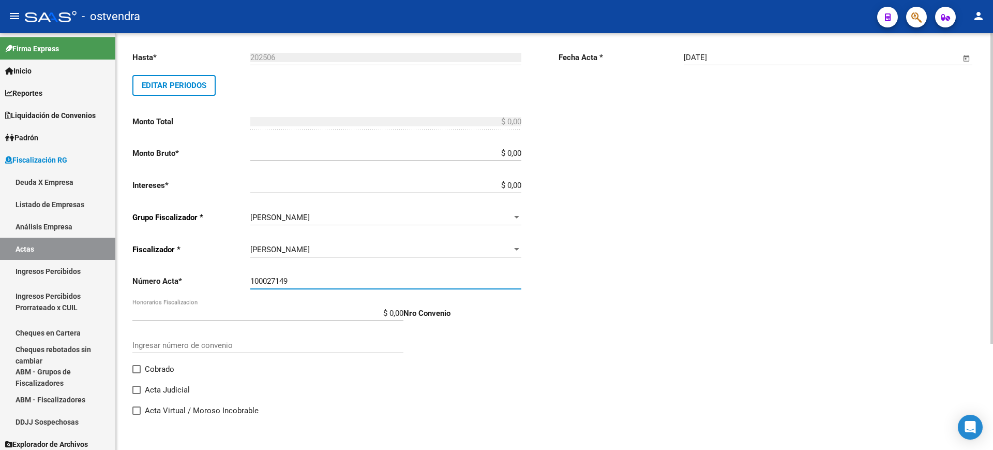
type input "100027149"
drag, startPoint x: 509, startPoint y: 153, endPoint x: 570, endPoint y: 152, distance: 61.6
click at [570, 152] on div "Desde * 202409 Ej: 202201 Hasta * 202506 Ej: 202208 Editar Periodos Monto Total…" at bounding box center [554, 211] width 844 height 426
paste input "360.680,77"
type input "$ 360.680,77"
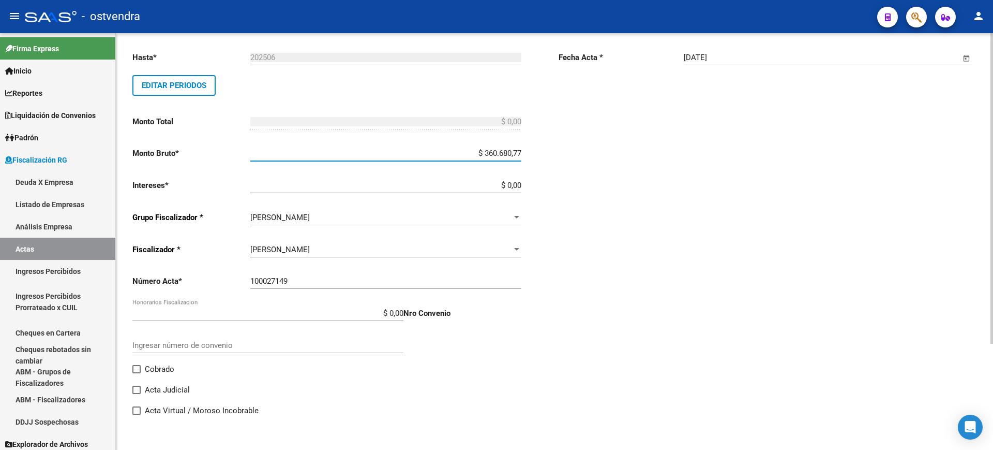
type input "$ 360.680,77"
drag, startPoint x: 503, startPoint y: 183, endPoint x: 563, endPoint y: 187, distance: 60.1
click at [563, 187] on div "Desde * 202409 Ej: 202201 Hasta * 202506 Ej: 202208 Editar Periodos Monto Total…" at bounding box center [554, 211] width 844 height 426
paste input "141.261,41"
type input "$ 141.261,41"
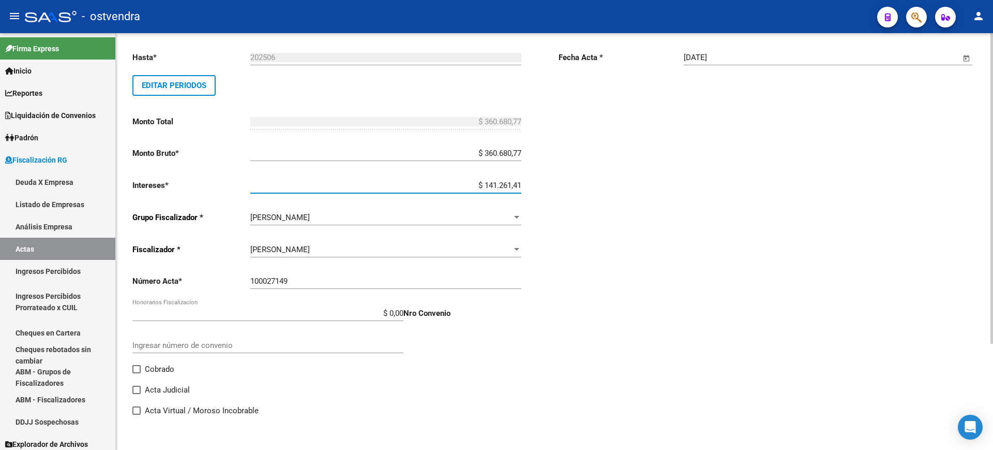
type input "$ 501.942,18"
click at [661, 289] on div "Comentarios * PAGA CON E-CHEQ Ingresar comentarios Fecha Acta * [DATE] Seleccio…" at bounding box center [768, 218] width 418 height 414
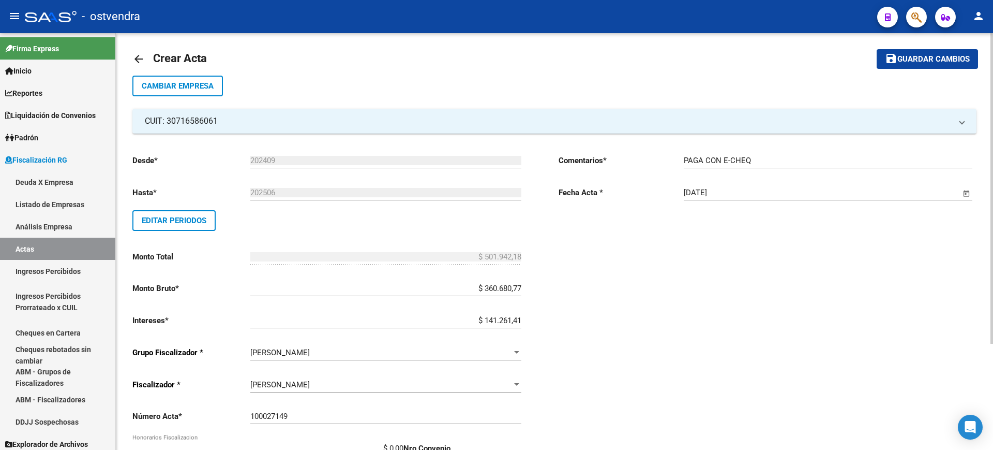
scroll to position [0, 0]
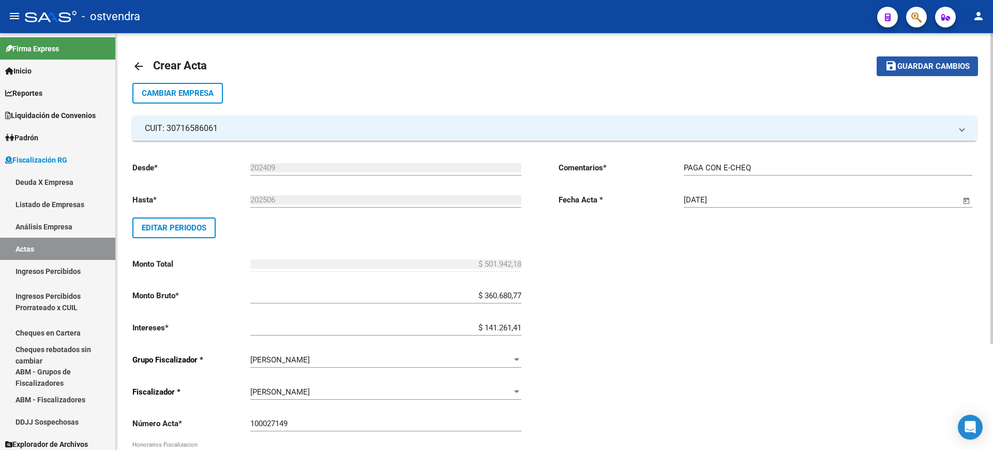
click at [930, 62] on span "Guardar cambios" at bounding box center [934, 66] width 72 height 9
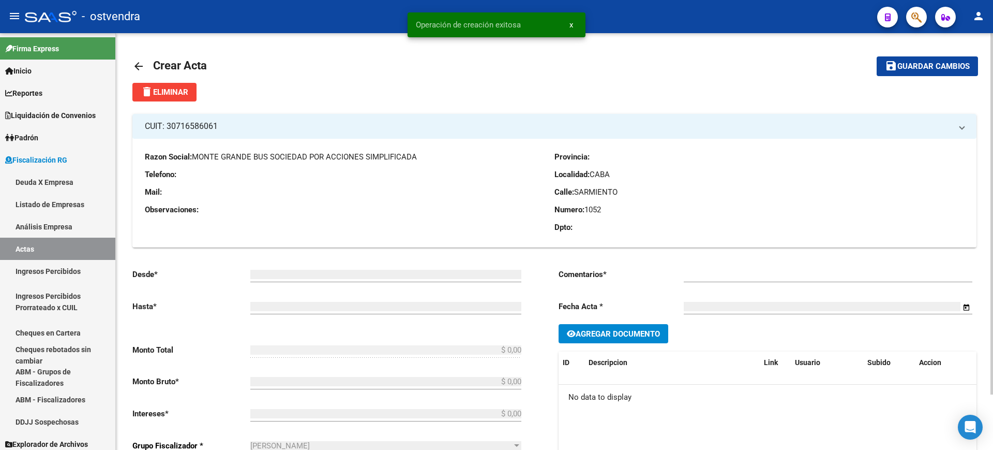
type input "202409"
type input "202506"
type input "$ 501.942,18"
type input "$ 360.680,77"
type input "$ 141.261,41"
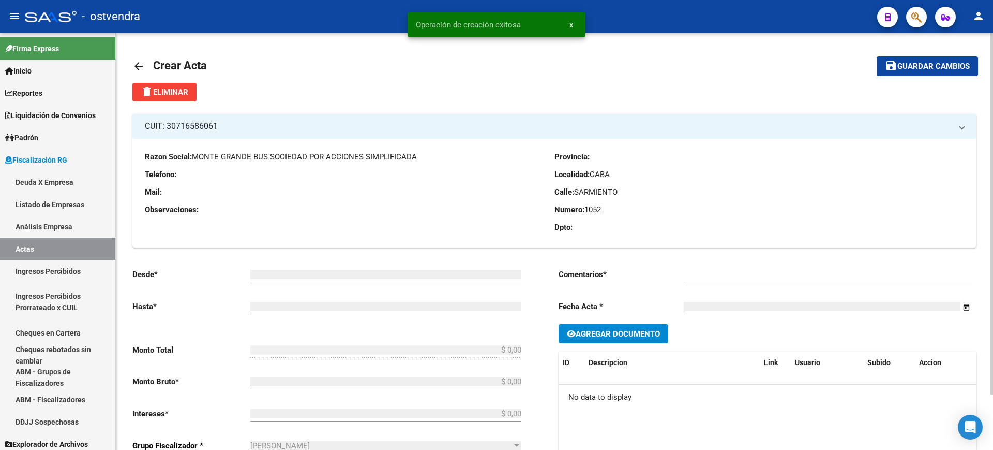
type input "100027149"
type input "PAGA CON E-CHEQ"
type input "[DATE]"
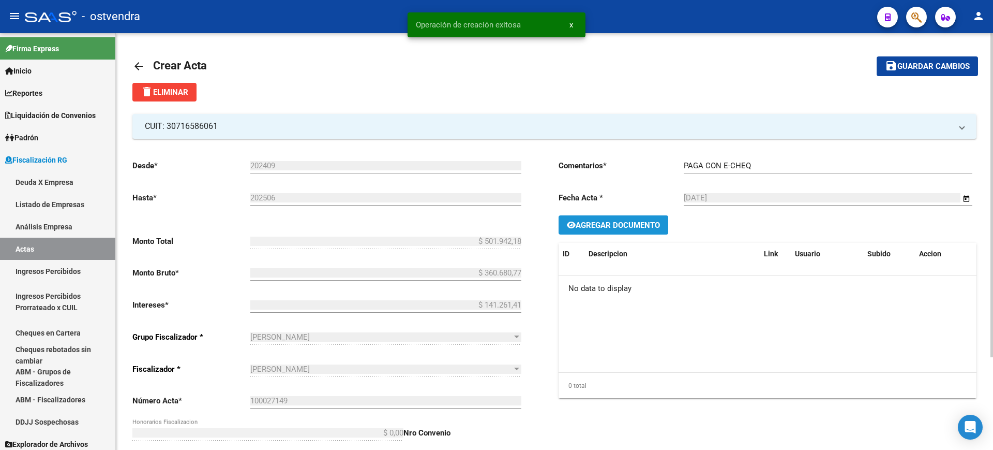
click at [623, 223] on span "Agregar Documento" at bounding box center [618, 224] width 84 height 9
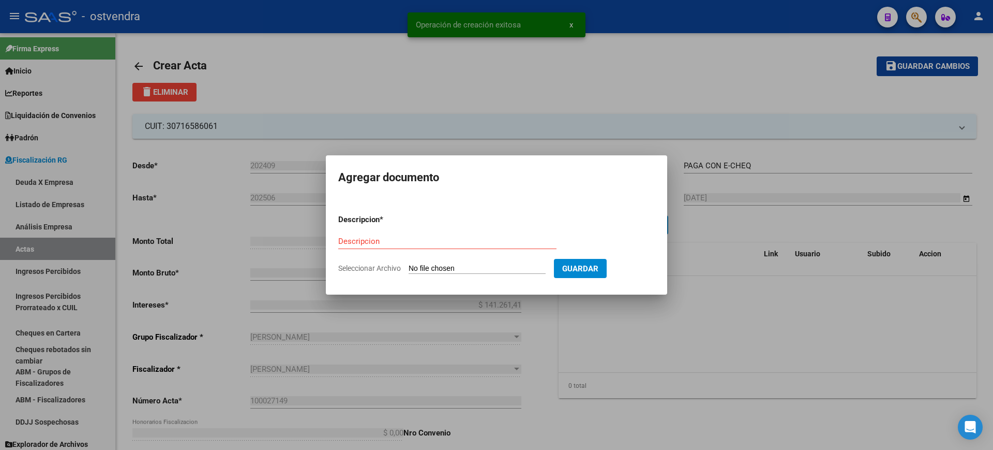
click at [438, 268] on input "Seleccionar Archivo" at bounding box center [477, 269] width 137 height 10
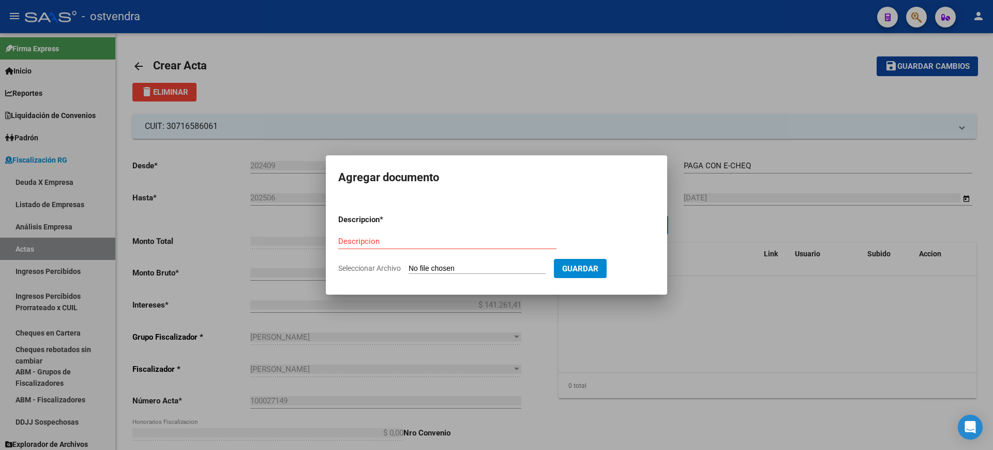
type input "C:\fakepath\Acta Deuda 100027149 OSTVENDRA.pdf"
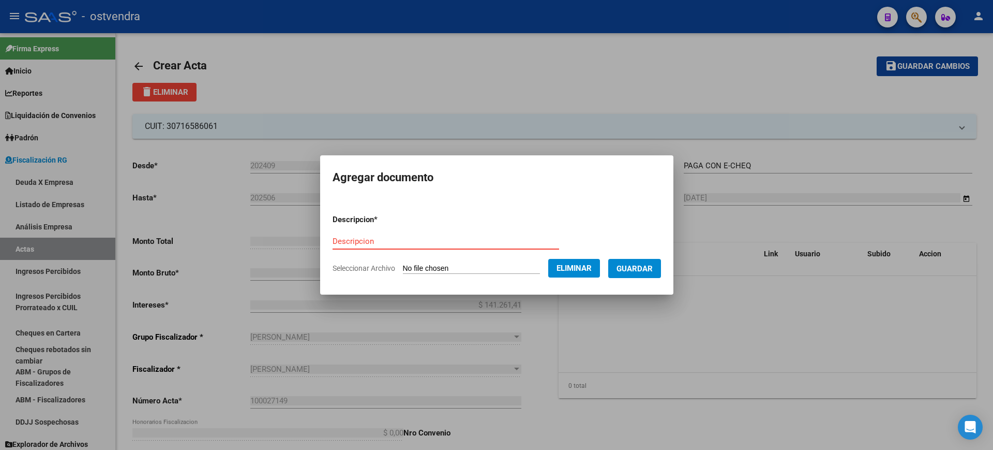
click at [362, 242] on input "Descripcion" at bounding box center [446, 240] width 227 height 9
type input "C"
click at [413, 242] on input "Descripcion" at bounding box center [446, 240] width 227 height 9
type input "ACTA"
click at [634, 268] on span "Guardar" at bounding box center [635, 268] width 36 height 9
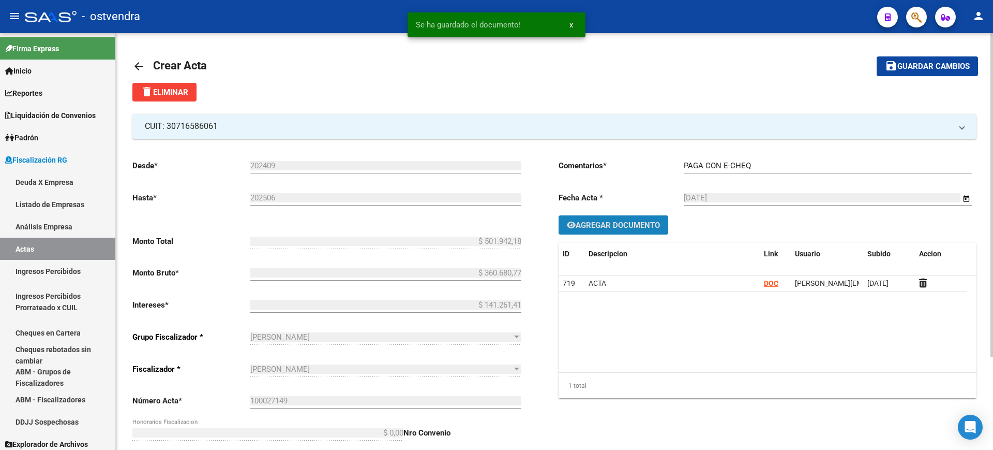
click at [614, 227] on span "Agregar Documento" at bounding box center [618, 224] width 84 height 9
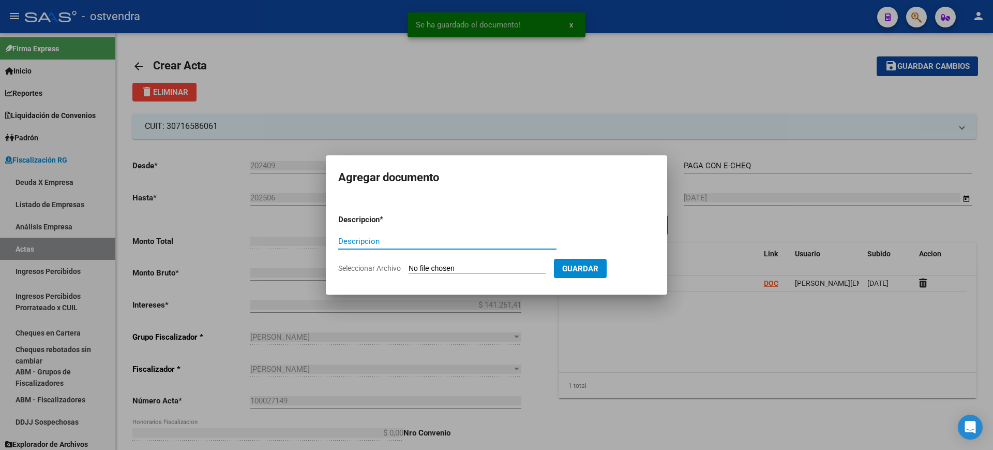
click at [423, 266] on input "Seleccionar Archivo" at bounding box center [477, 269] width 137 height 10
type input "C:\fakepath\RECIBO DE OSTVENDRA.pdf"
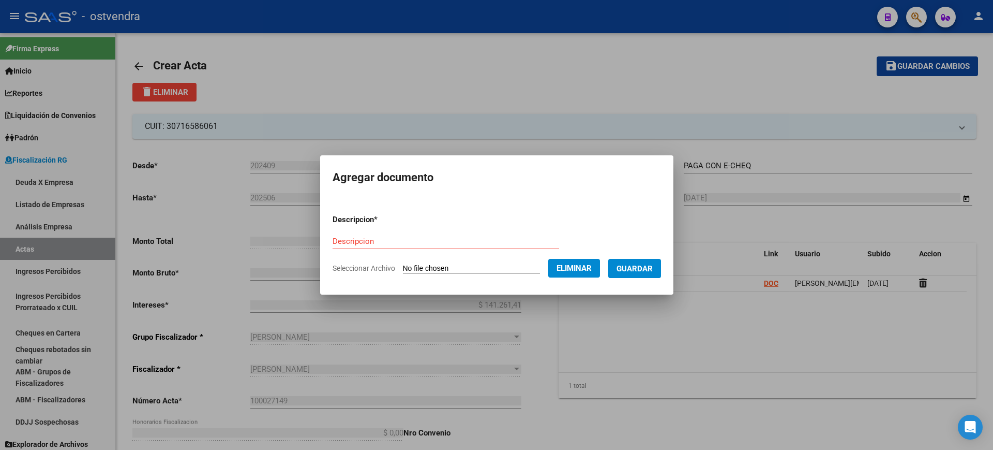
click at [399, 234] on div "Descripcion" at bounding box center [446, 241] width 227 height 16
click at [385, 243] on input "Descripcion" at bounding box center [446, 240] width 227 height 9
type input "RECIBO"
click at [651, 268] on span "Guardar" at bounding box center [635, 268] width 36 height 9
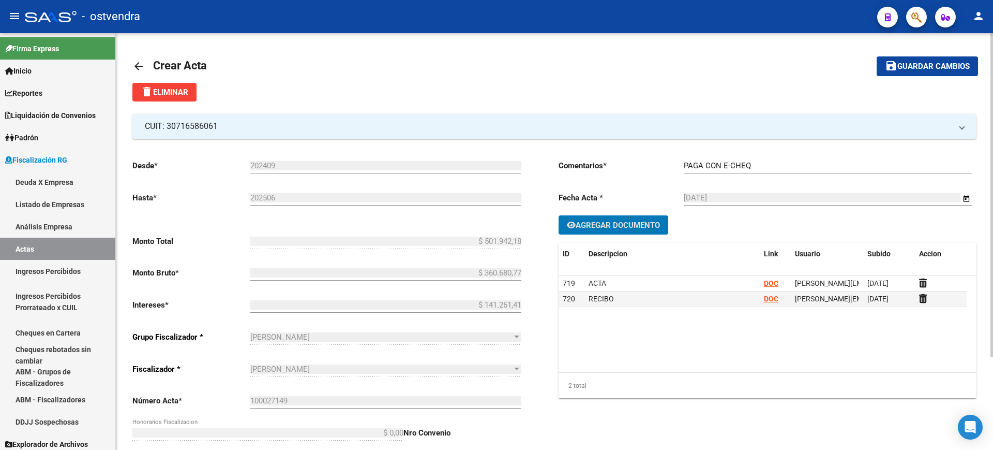
click at [608, 223] on span "Agregar Documento" at bounding box center [618, 224] width 84 height 9
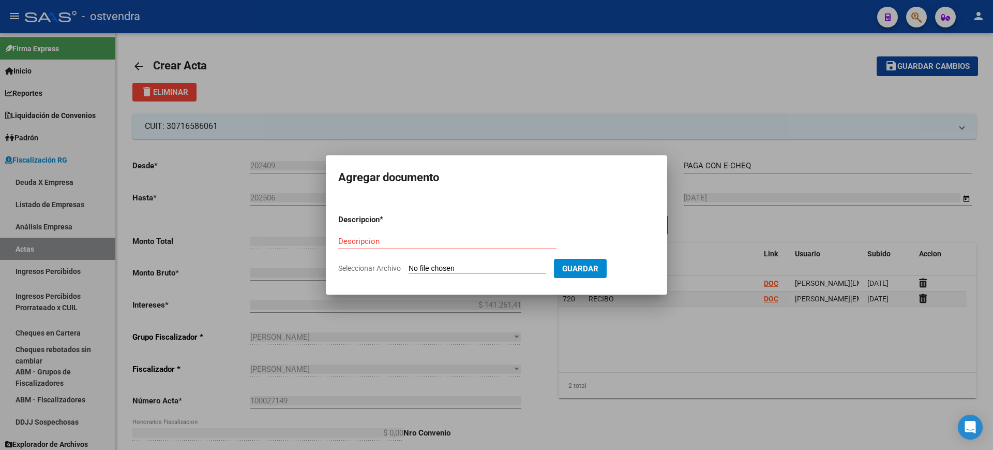
click at [443, 254] on div "Descripcion" at bounding box center [447, 245] width 218 height 25
click at [438, 270] on input "Seleccionar Archivo" at bounding box center [477, 269] width 137 height 10
type input "C:\fakepath\E-CHEQ.jpg"
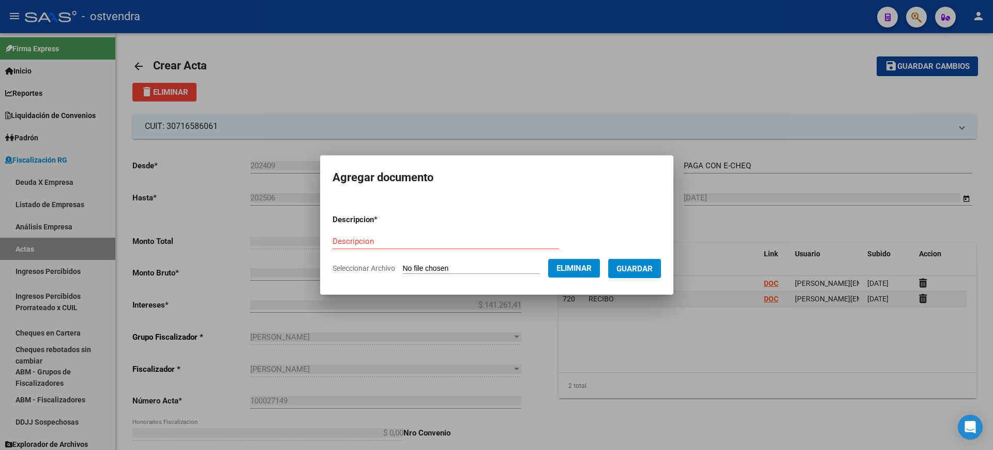
click at [373, 240] on input "Descripcion" at bounding box center [446, 240] width 227 height 9
type input "E-CHEQ"
click at [642, 266] on span "Guardar" at bounding box center [635, 268] width 36 height 9
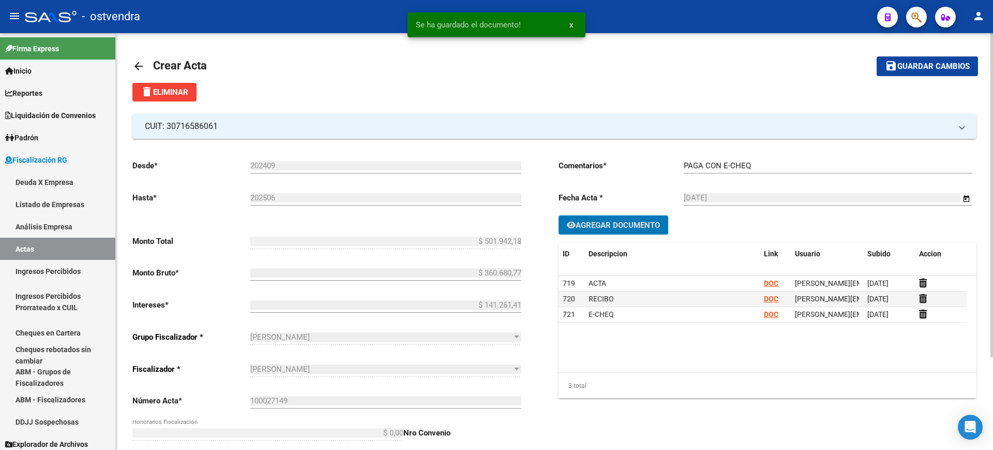
click at [944, 66] on span "Guardar cambios" at bounding box center [934, 66] width 72 height 9
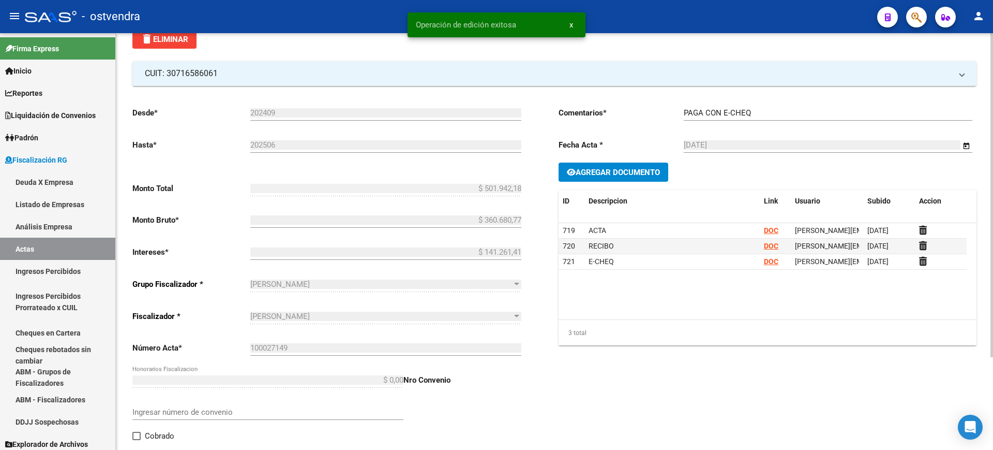
scroll to position [119, 0]
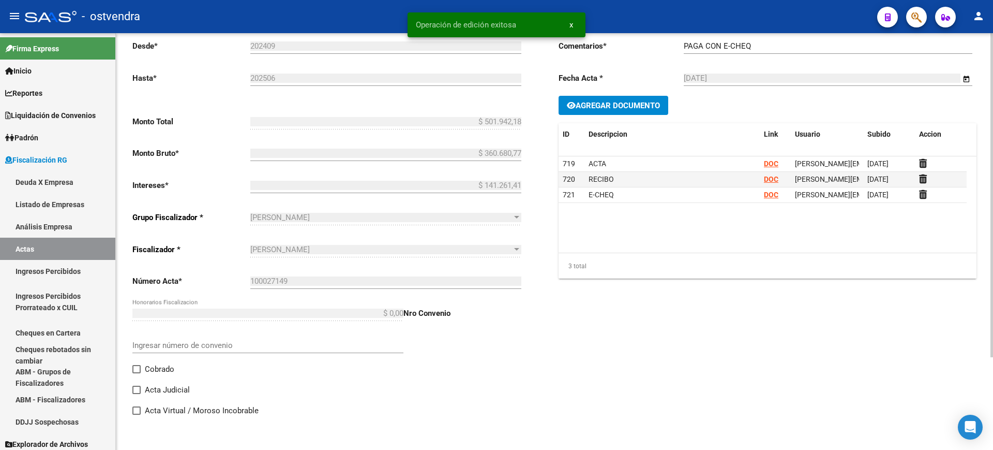
click at [138, 370] on span at bounding box center [136, 369] width 8 height 8
click at [137, 373] on input "Cobrado" at bounding box center [136, 373] width 1 height 1
checkbox input "true"
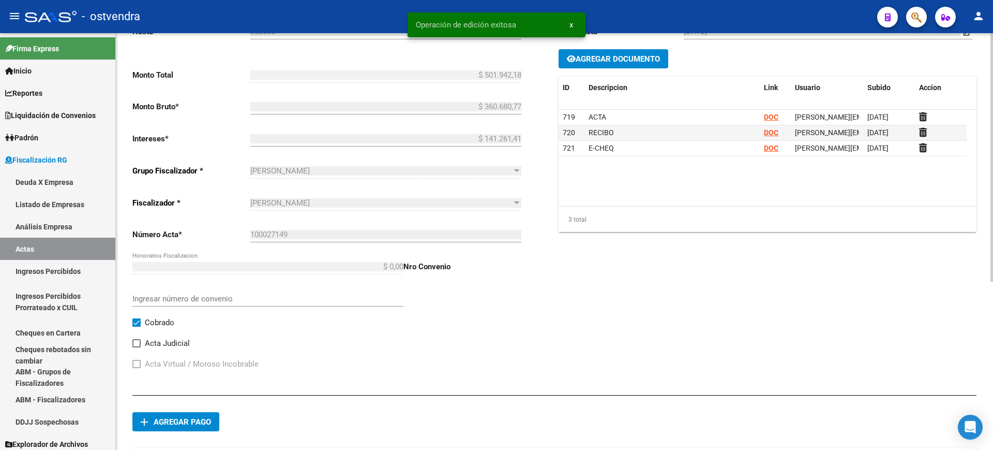
scroll to position [282, 0]
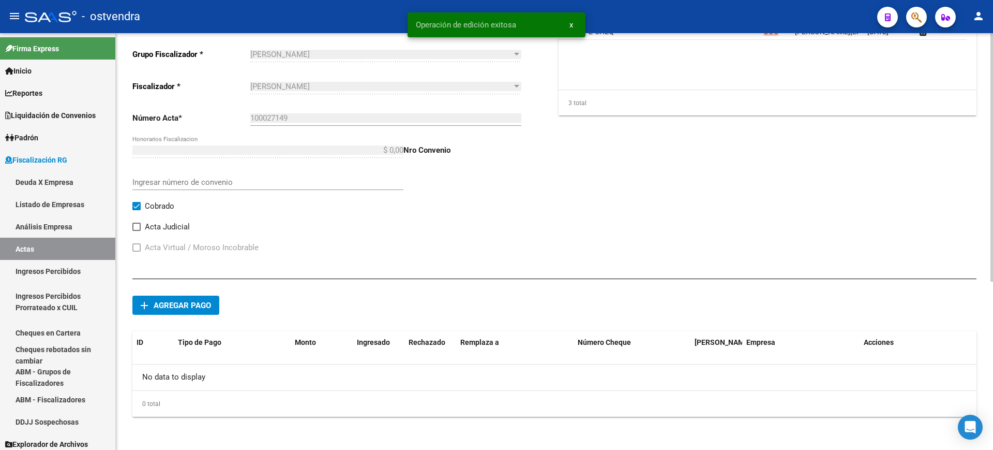
click at [174, 304] on span "Agregar pago" at bounding box center [182, 305] width 57 height 9
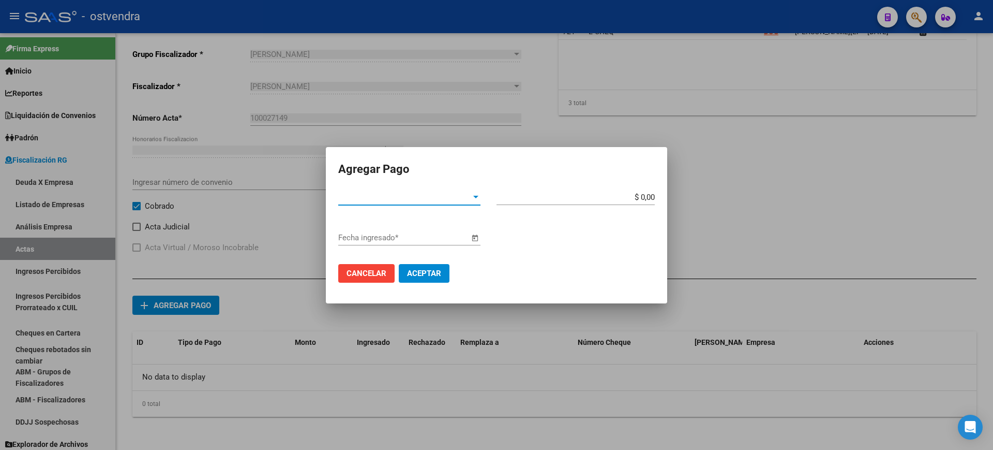
click at [468, 192] on span "Tipo de Pago *" at bounding box center [404, 196] width 133 height 9
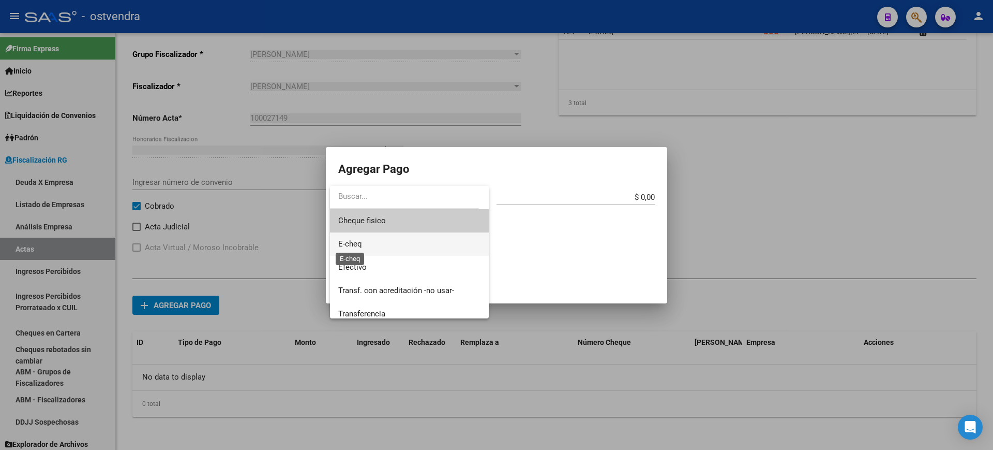
click at [354, 240] on span "E-cheq" at bounding box center [350, 243] width 24 height 9
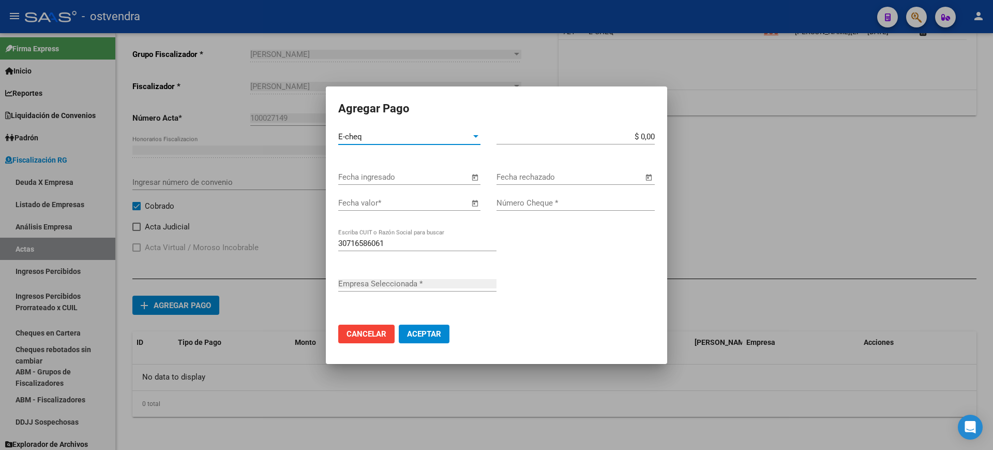
type input "MONTE GRANDE BUS SOCIEDAD POR ACCIONES SIMPLIFICADA"
click at [532, 201] on input "Número Cheque *" at bounding box center [576, 202] width 158 height 9
paste input "90000097"
type input "90000097"
click at [473, 203] on span "Open calendar" at bounding box center [474, 203] width 25 height 25
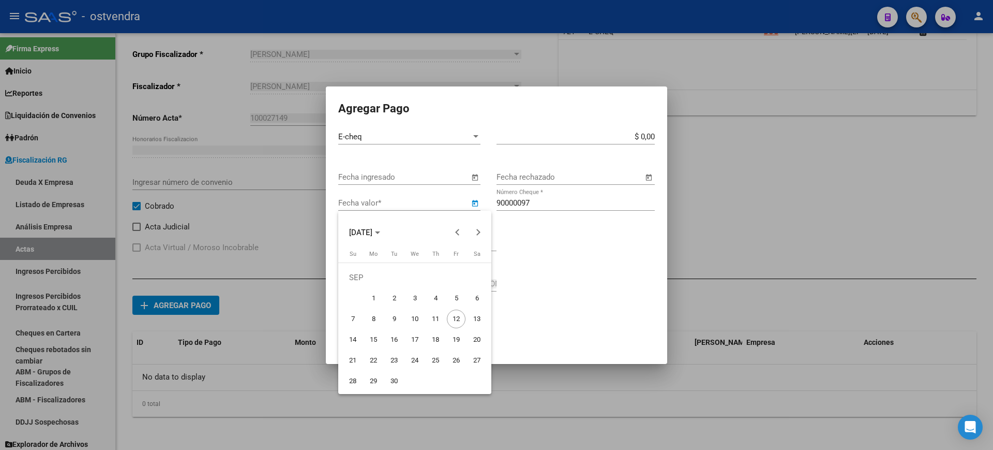
click at [388, 294] on span "2" at bounding box center [394, 298] width 19 height 19
type input "[DATE]"
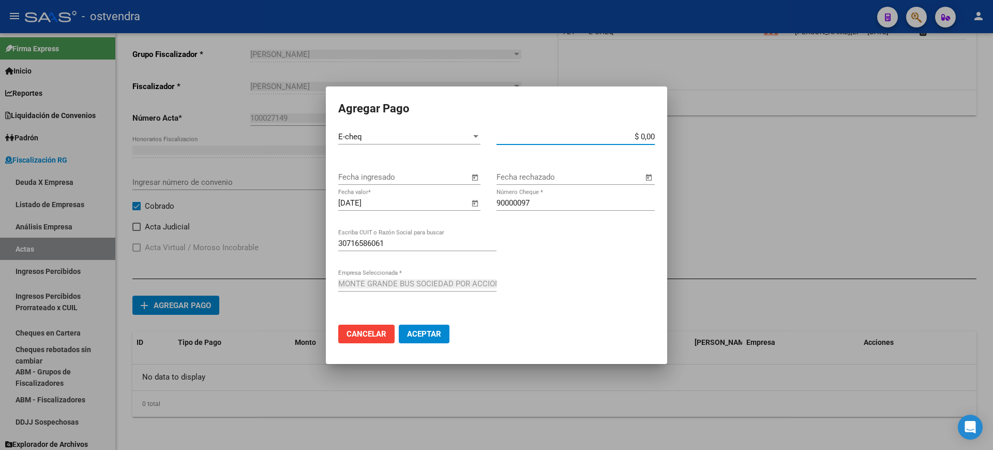
drag, startPoint x: 640, startPoint y: 133, endPoint x: 687, endPoint y: 133, distance: 47.1
click at [687, 133] on div "Agregar Pago E-cheq Tipo de Pago * $ 0,00 Monto bruto * Fecha ingresado Fecha r…" at bounding box center [496, 225] width 993 height 450
paste input "501.942,18"
type input "$ 501.942,18"
click at [424, 335] on span "Aceptar" at bounding box center [424, 333] width 34 height 9
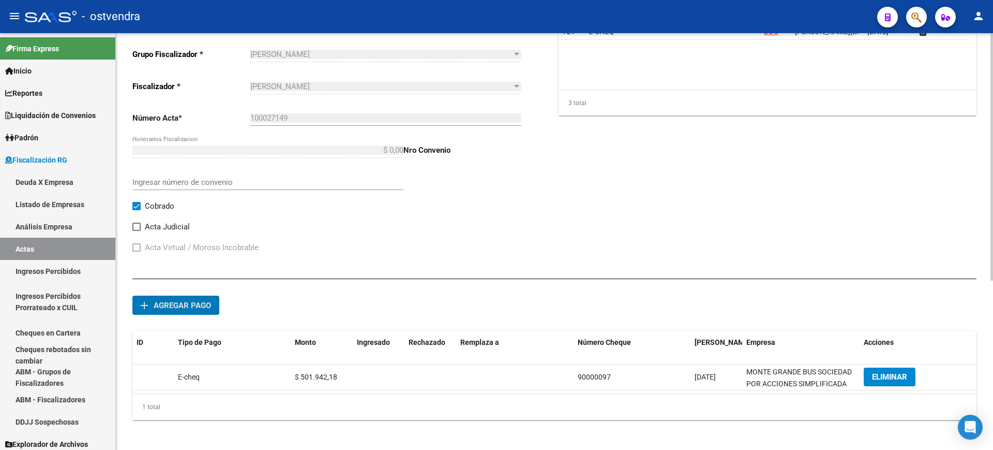
scroll to position [0, 0]
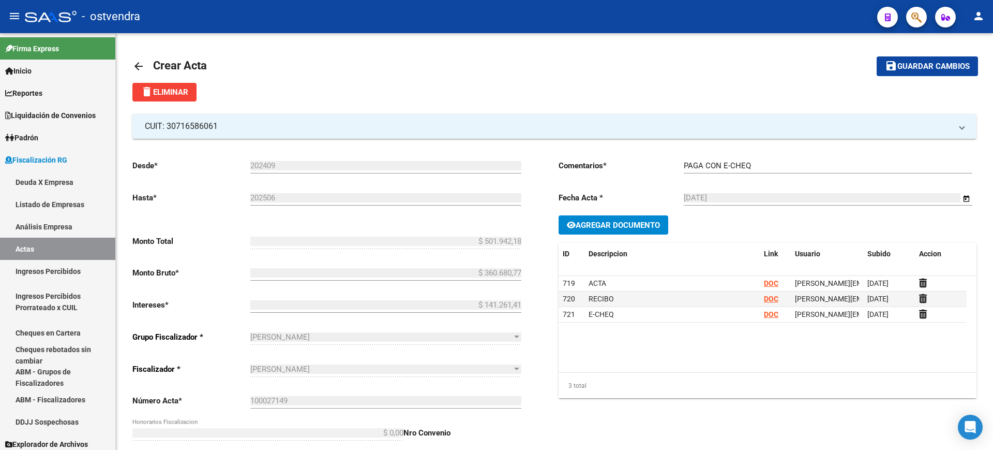
click at [923, 63] on span "Guardar cambios" at bounding box center [934, 66] width 72 height 9
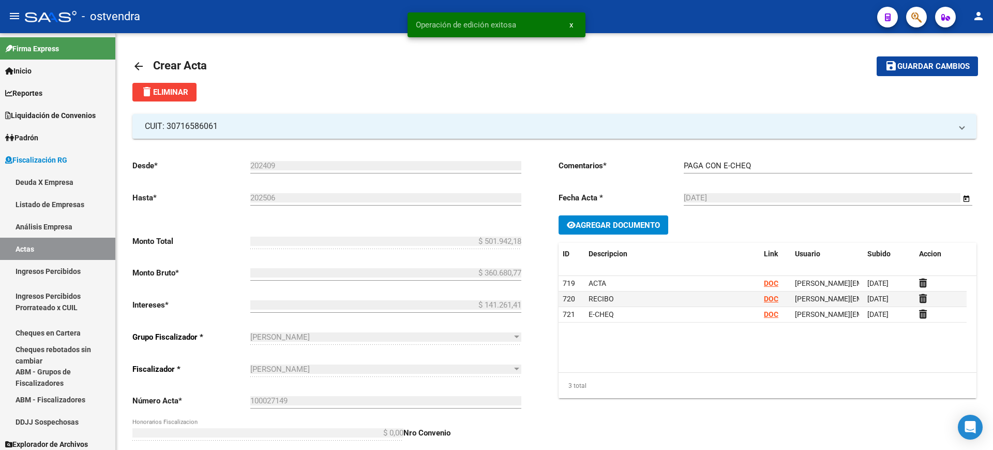
click at [136, 64] on mat-icon "arrow_back" at bounding box center [138, 66] width 12 height 12
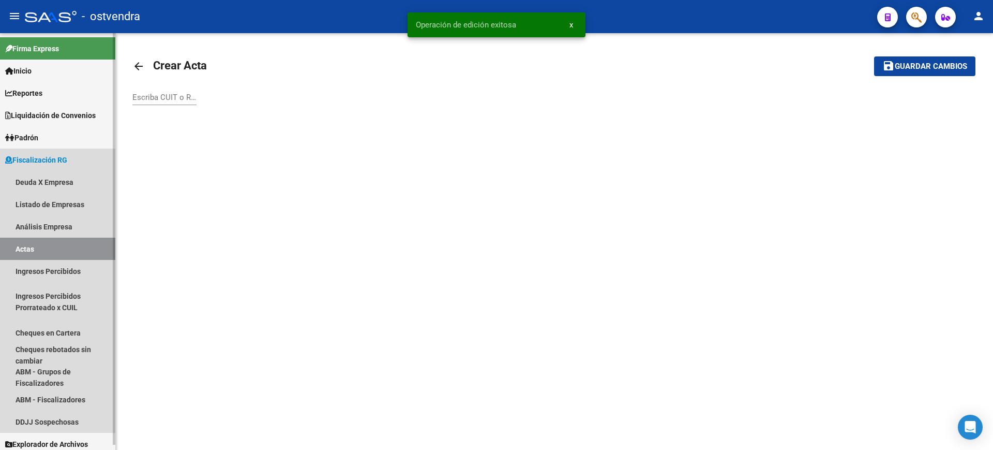
click at [23, 246] on link "Actas" at bounding box center [57, 248] width 115 height 22
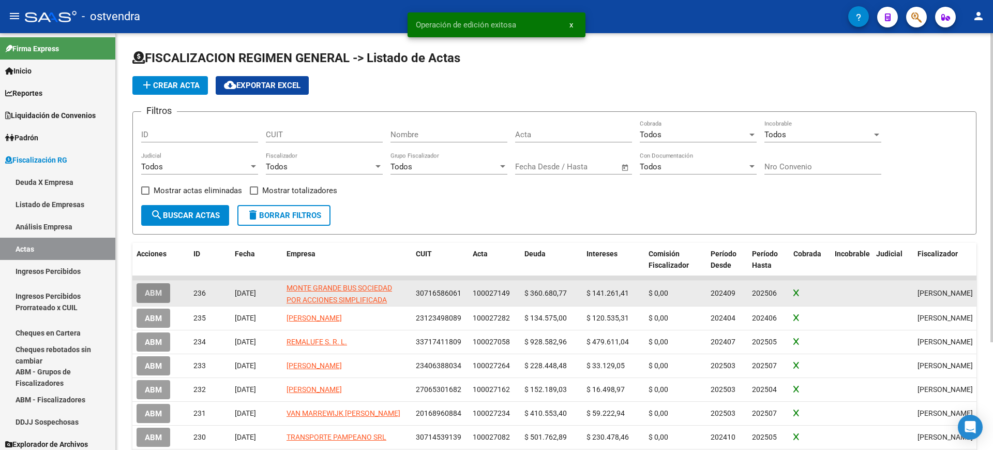
click at [152, 292] on span "ABM" at bounding box center [153, 293] width 17 height 9
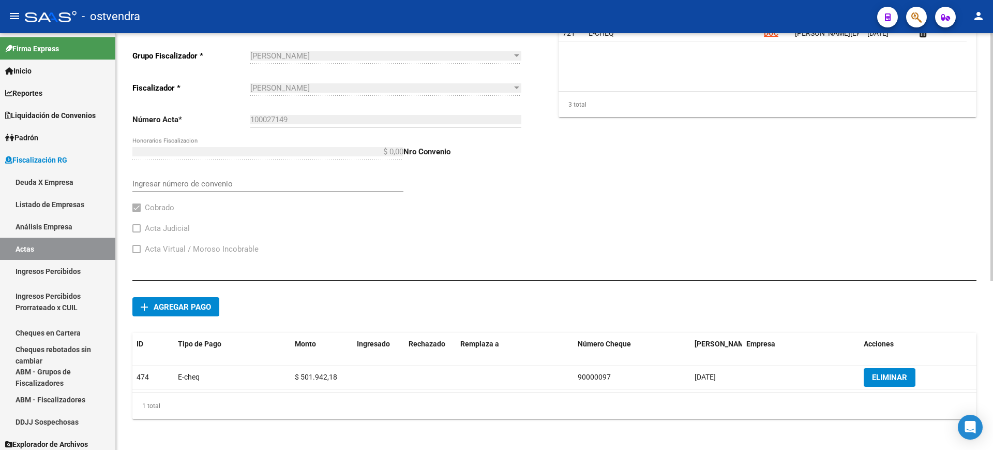
scroll to position [283, 0]
